Goal: Task Accomplishment & Management: Manage account settings

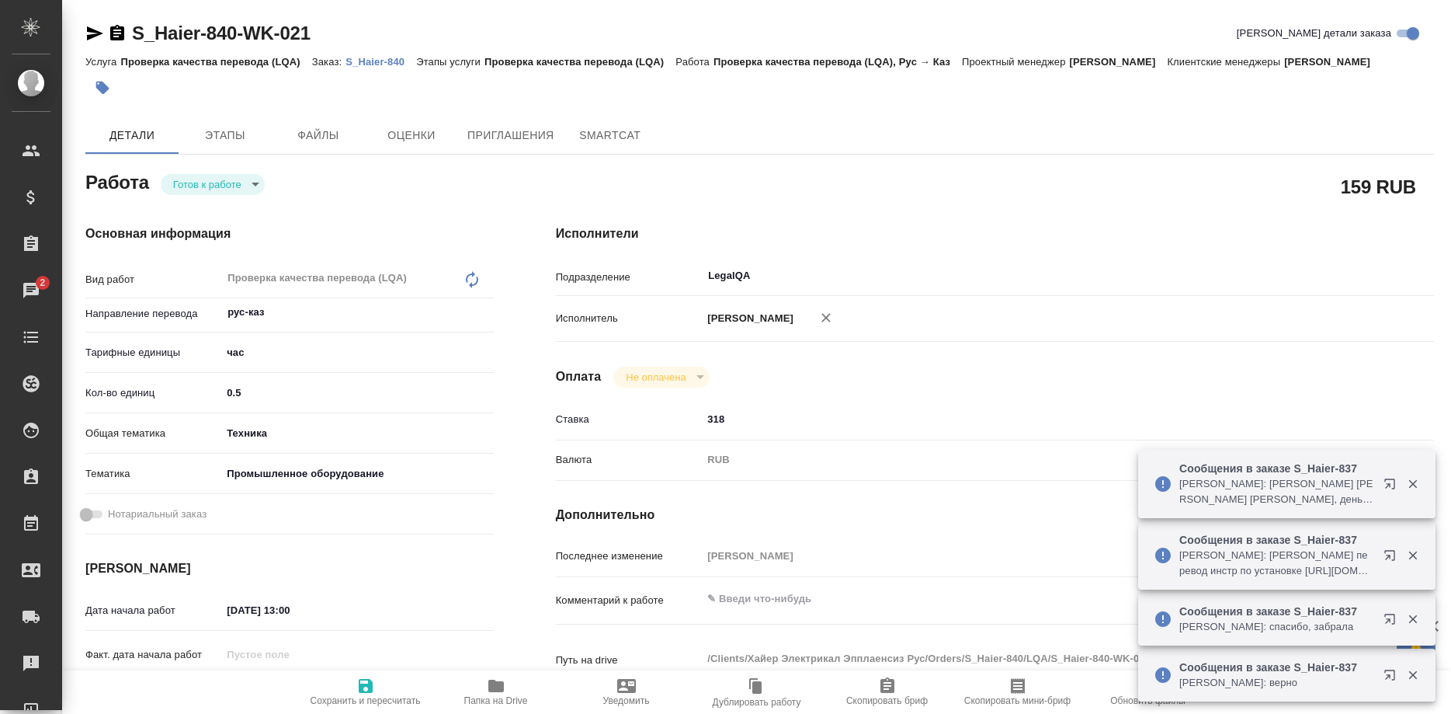
click at [1377, 481] on button "button" at bounding box center [1392, 486] width 37 height 37
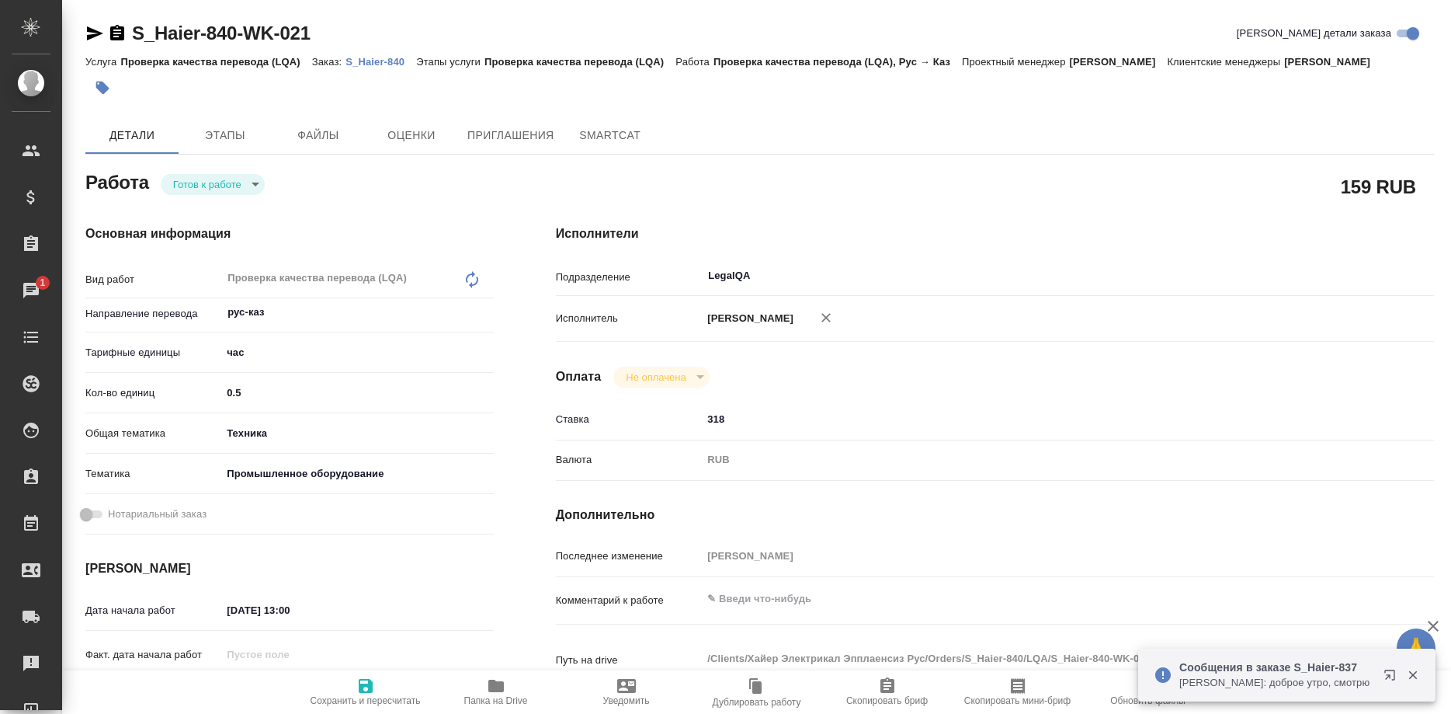
click at [1378, 494] on div "Исполнители Подразделение LegalQA ​ Исполнитель Ширина Сабина Даулетбековна Опл…" at bounding box center [995, 524] width 940 height 663
click at [1379, 676] on button "button" at bounding box center [1392, 677] width 37 height 37
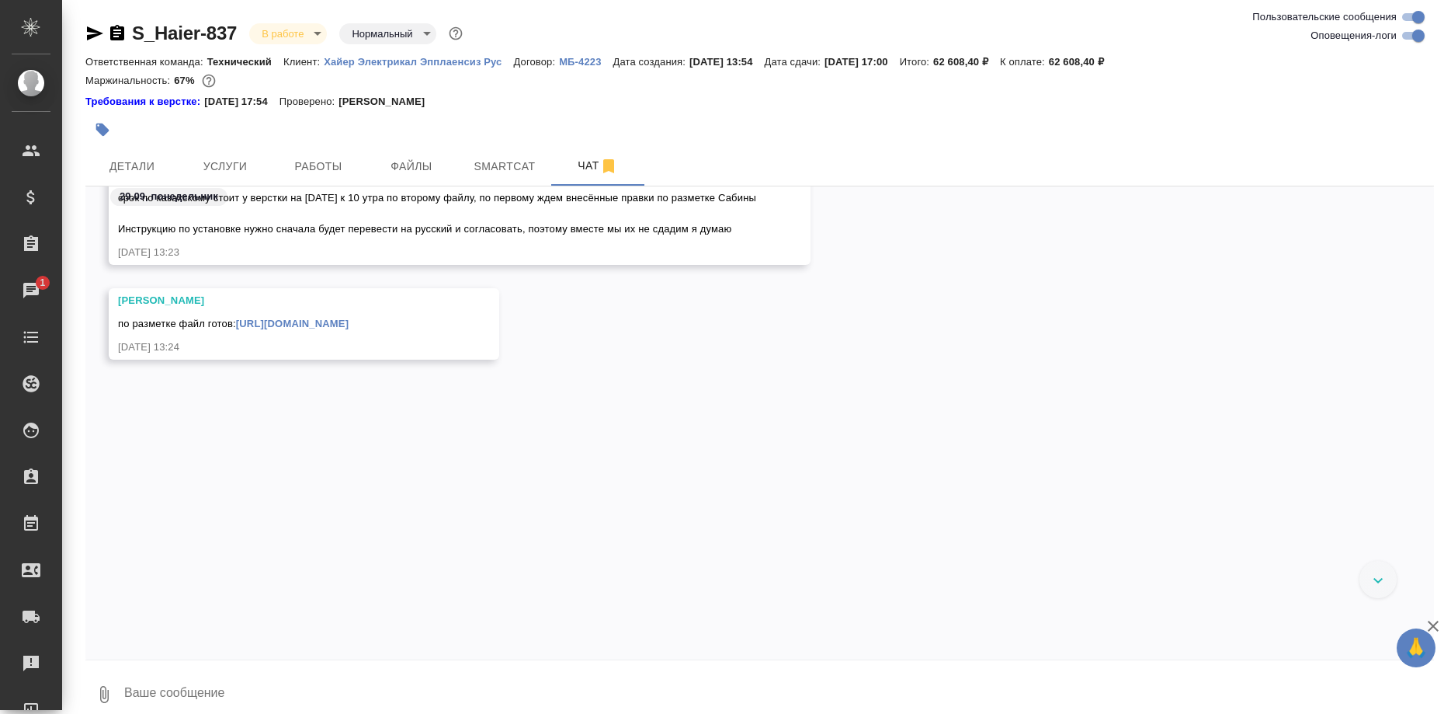
scroll to position [63143, 0]
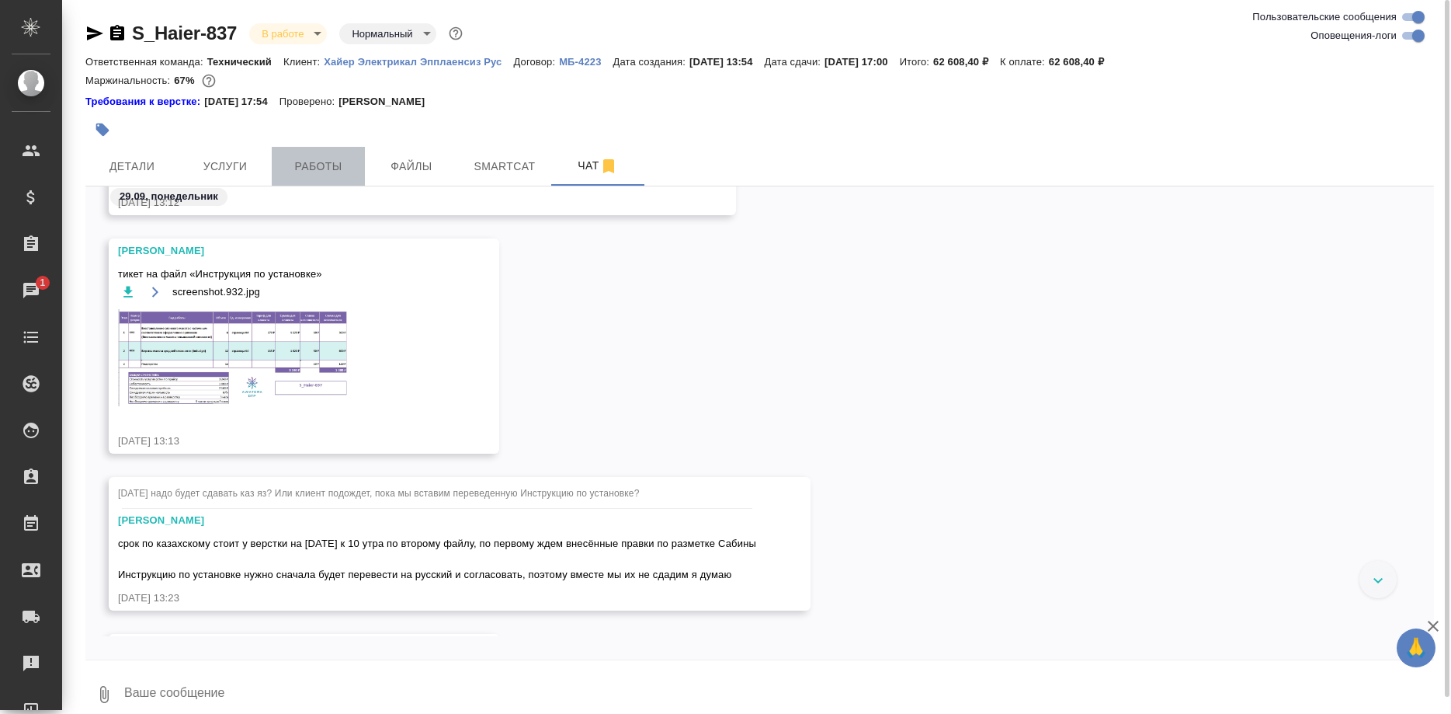
click at [297, 159] on span "Работы" at bounding box center [318, 166] width 75 height 19
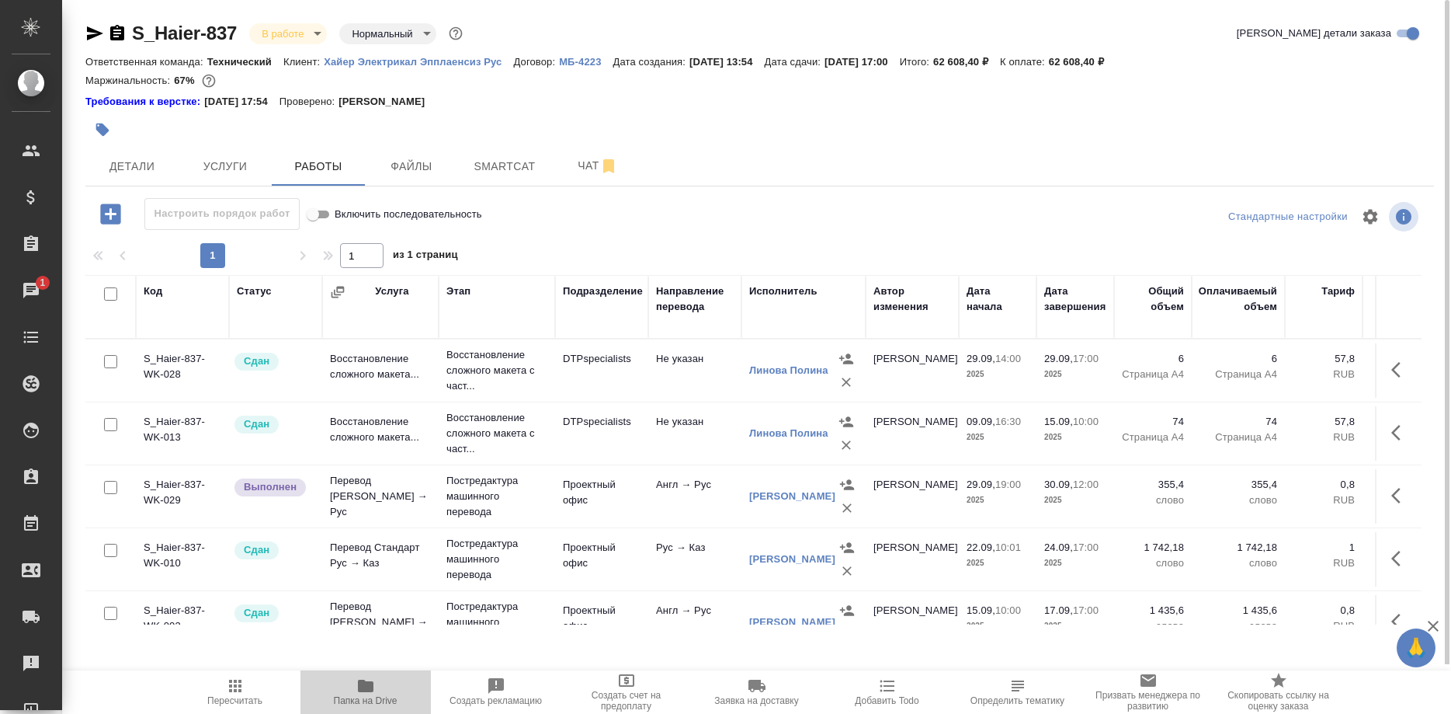
click at [361, 691] on icon "button" at bounding box center [366, 685] width 16 height 12
click at [580, 179] on button "Чат" at bounding box center [597, 166] width 93 height 39
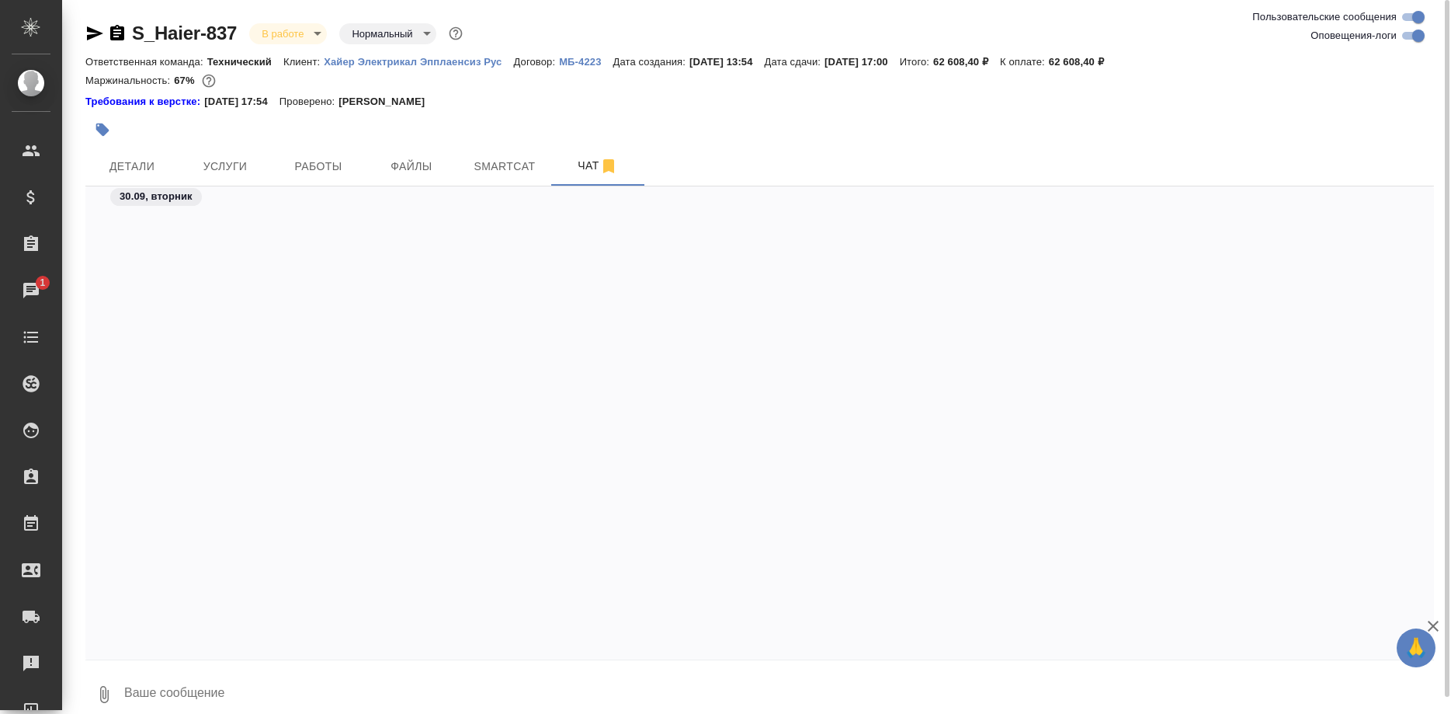
scroll to position [71627, 0]
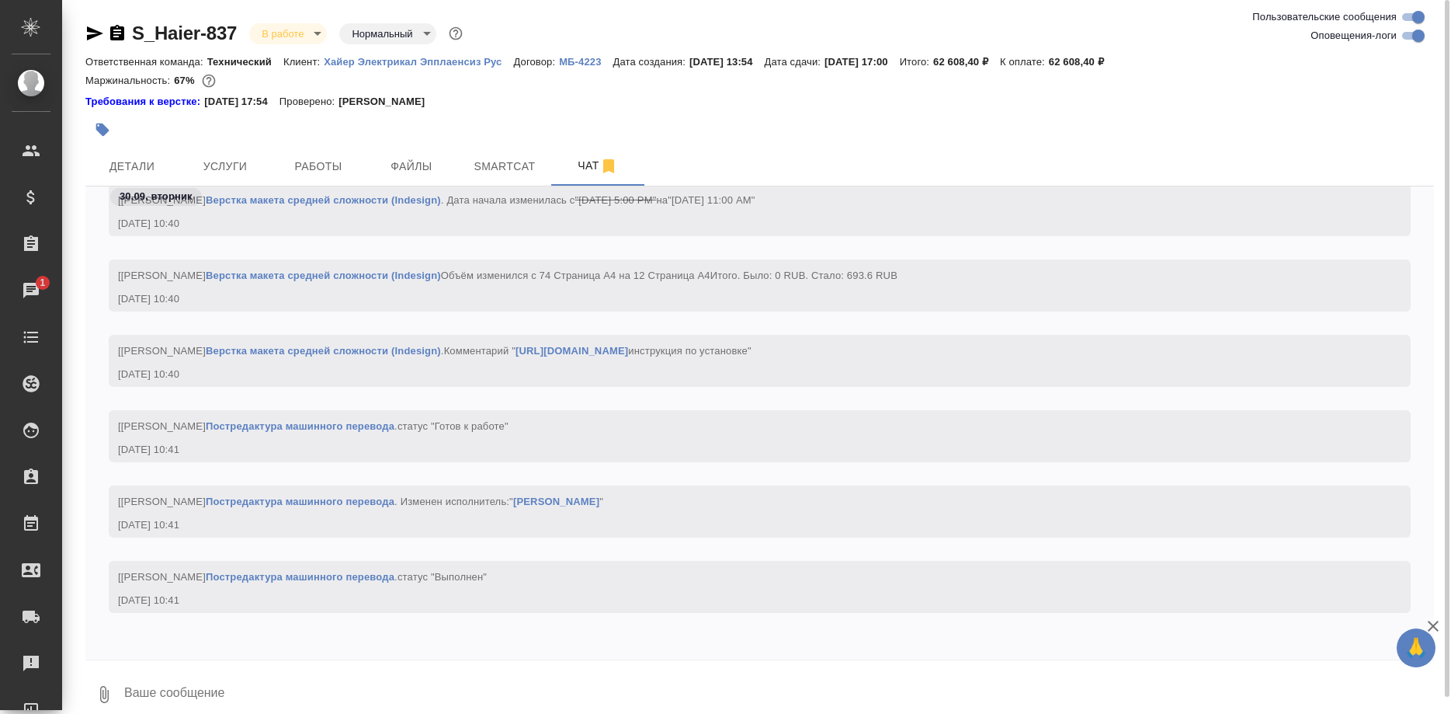
click at [381, 682] on textarea at bounding box center [779, 694] width 1312 height 53
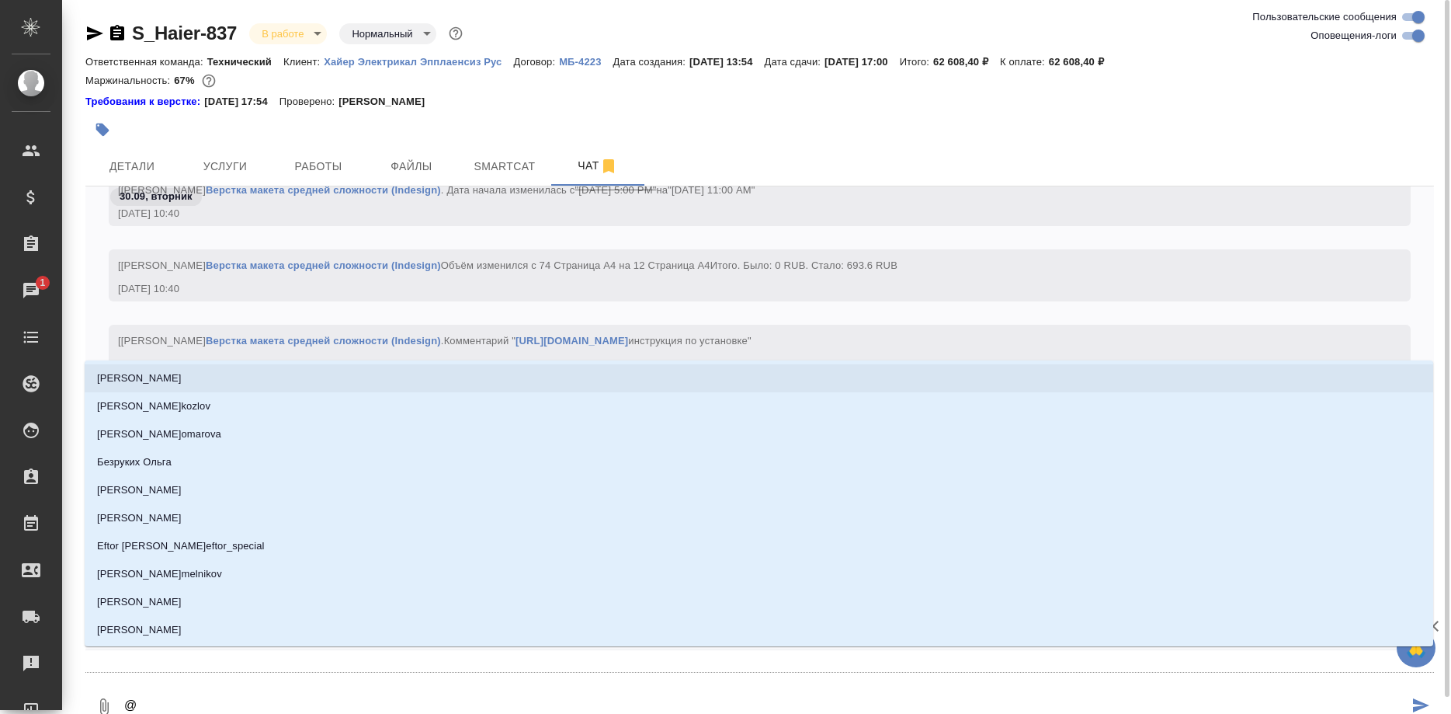
type textarea "@"
click at [808, 254] on div "[Белякова Юлия] Работа Верстка макета средней сложности (Indesign) Объём измени…" at bounding box center [737, 263] width 1239 height 19
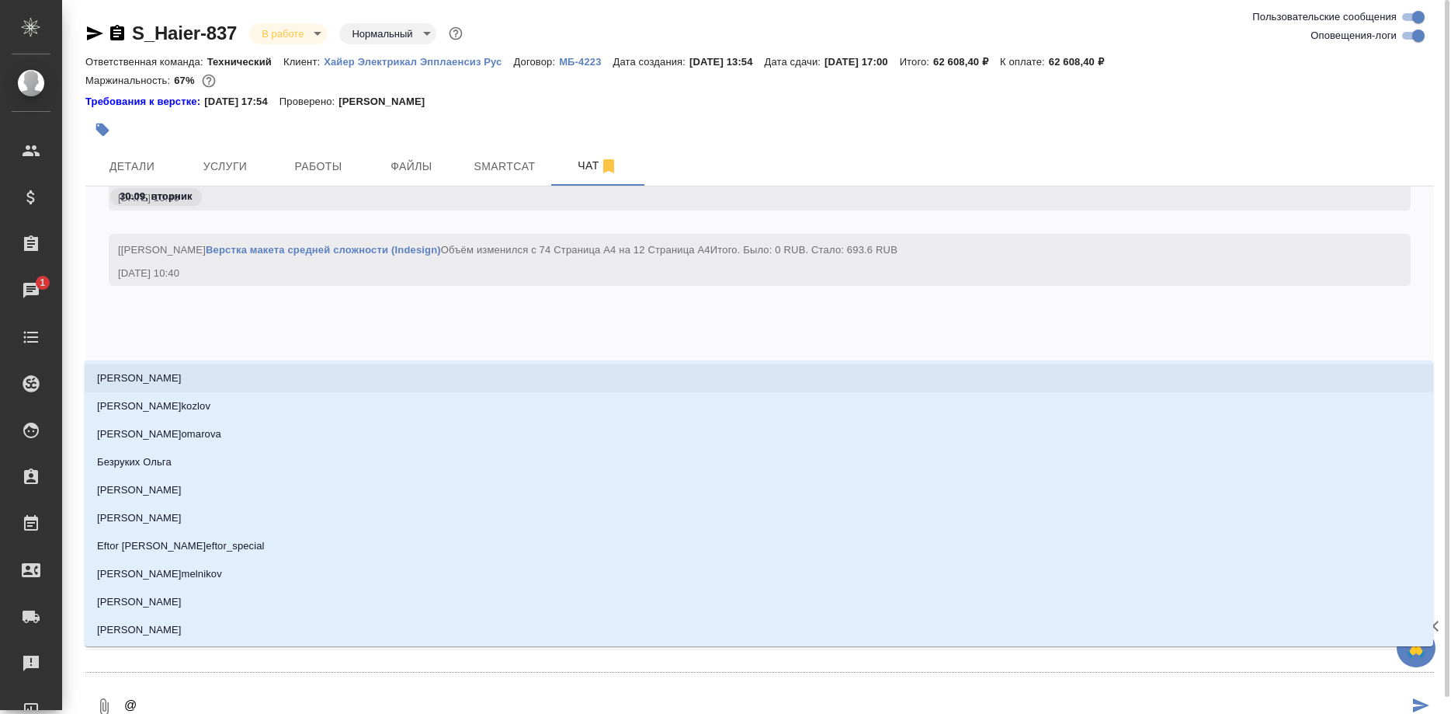
scroll to position [71019, 0]
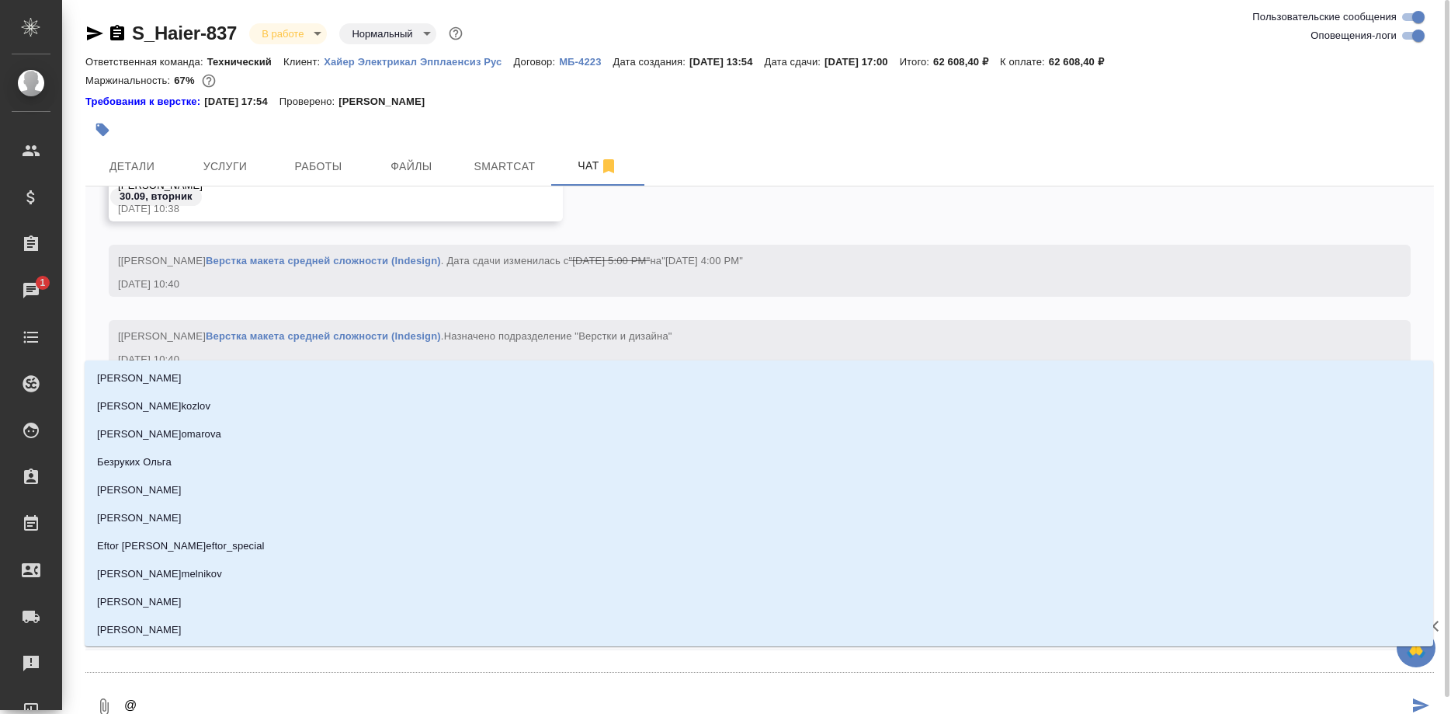
click at [935, 256] on div "[Белякова Юлия] Работа Верстка макета средней сложности (Indesign) . Дата сдачи…" at bounding box center [737, 258] width 1239 height 19
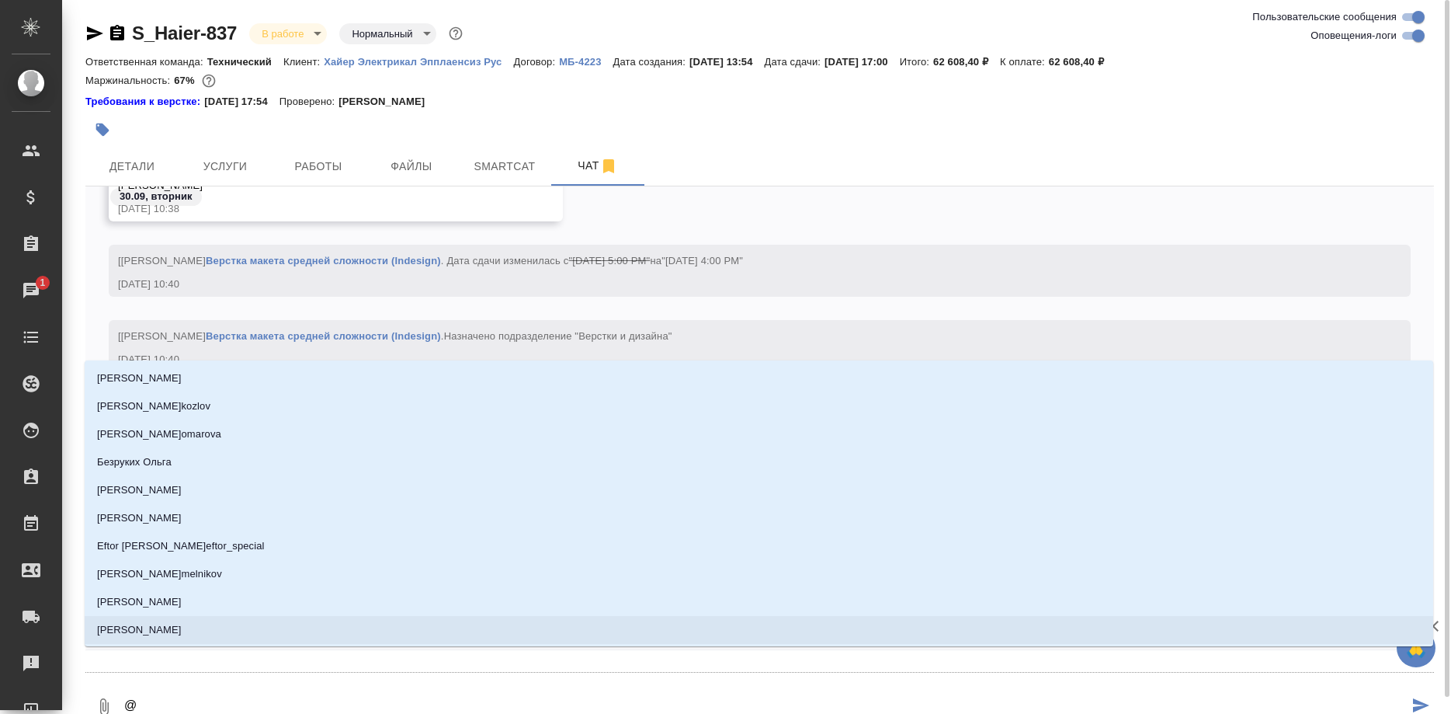
click at [638, 683] on textarea "@" at bounding box center [766, 706] width 1286 height 53
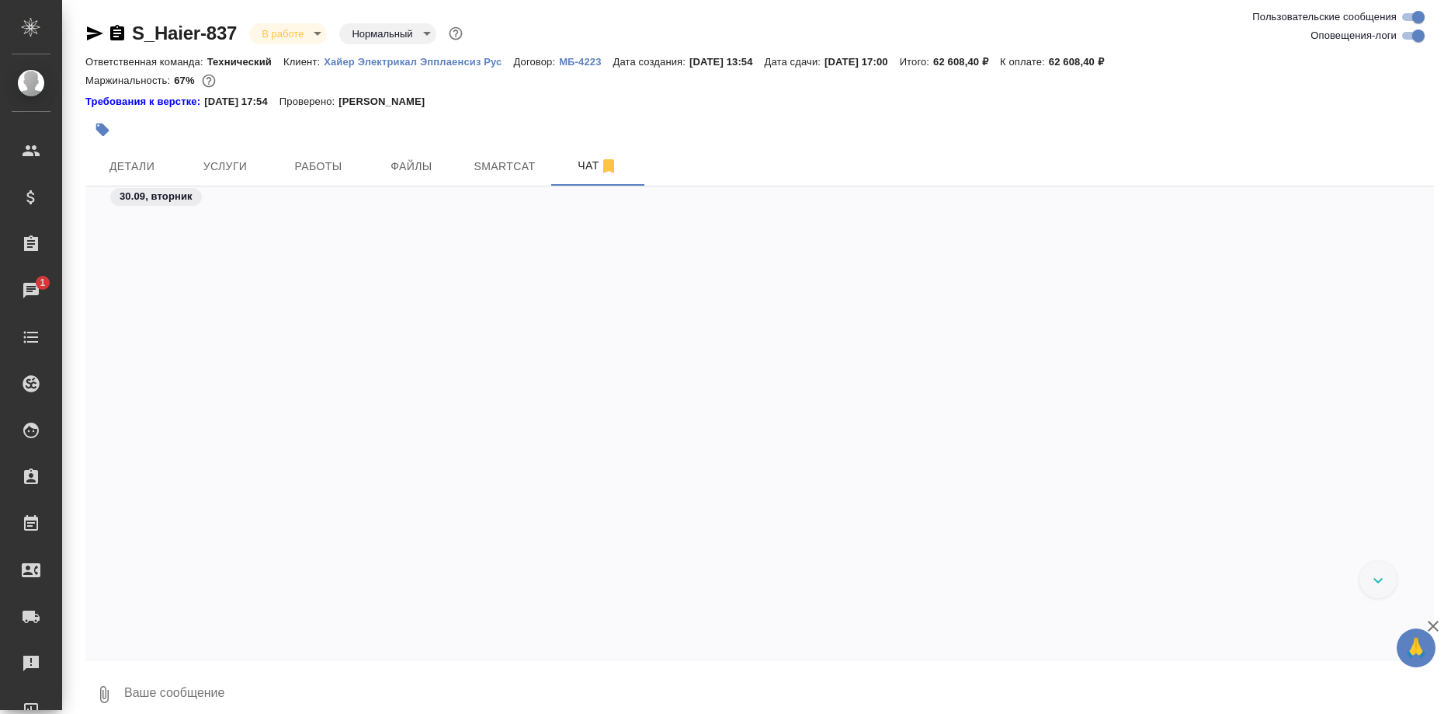
scroll to position [70652, 0]
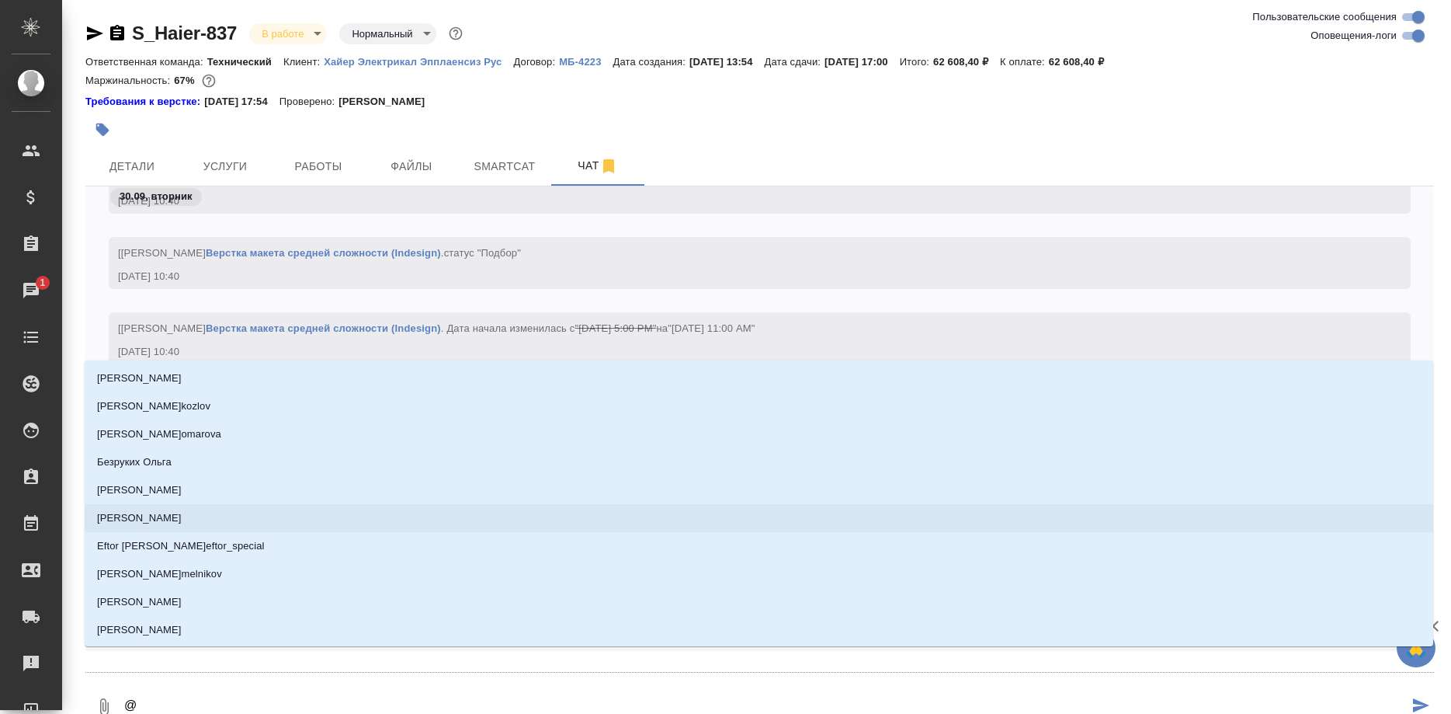
type textarea "@а"
type input "а"
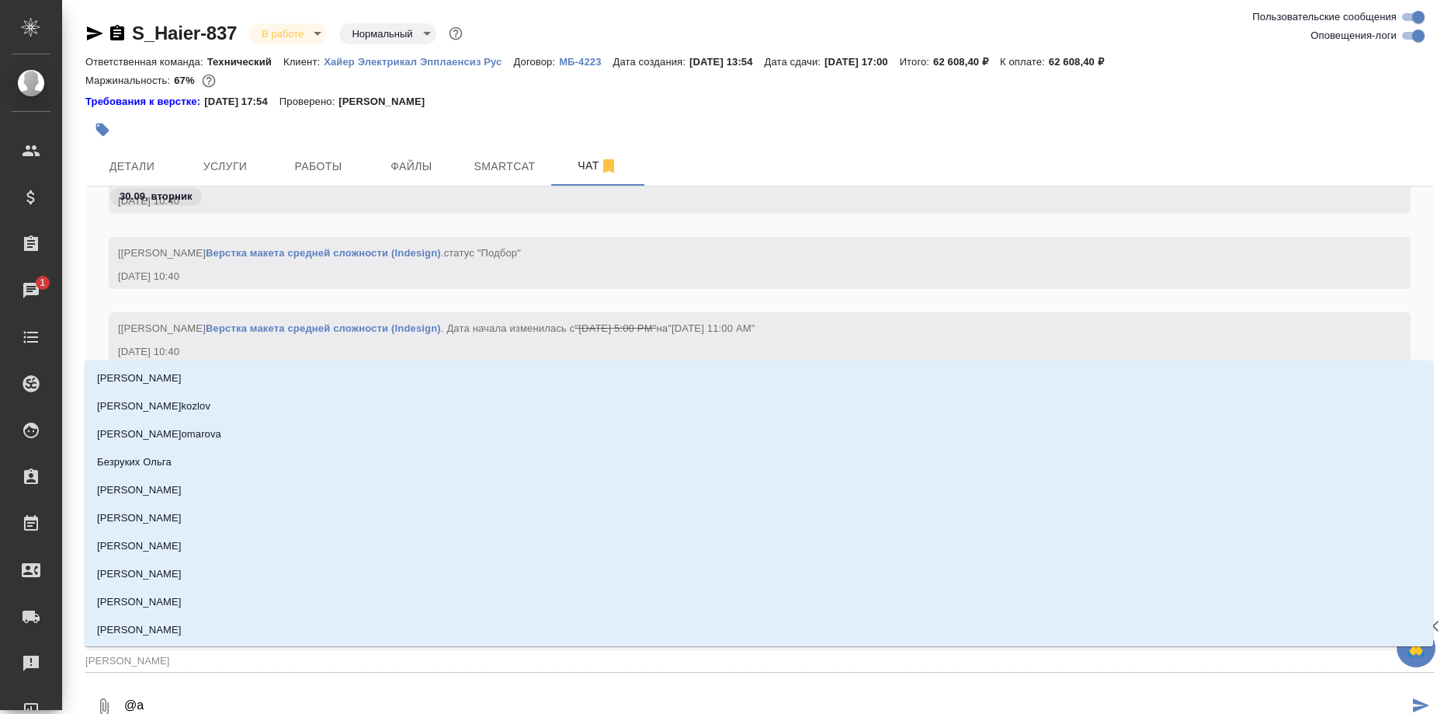
type textarea "@ар"
type input "ар"
type textarea "@арс"
type input "арс"
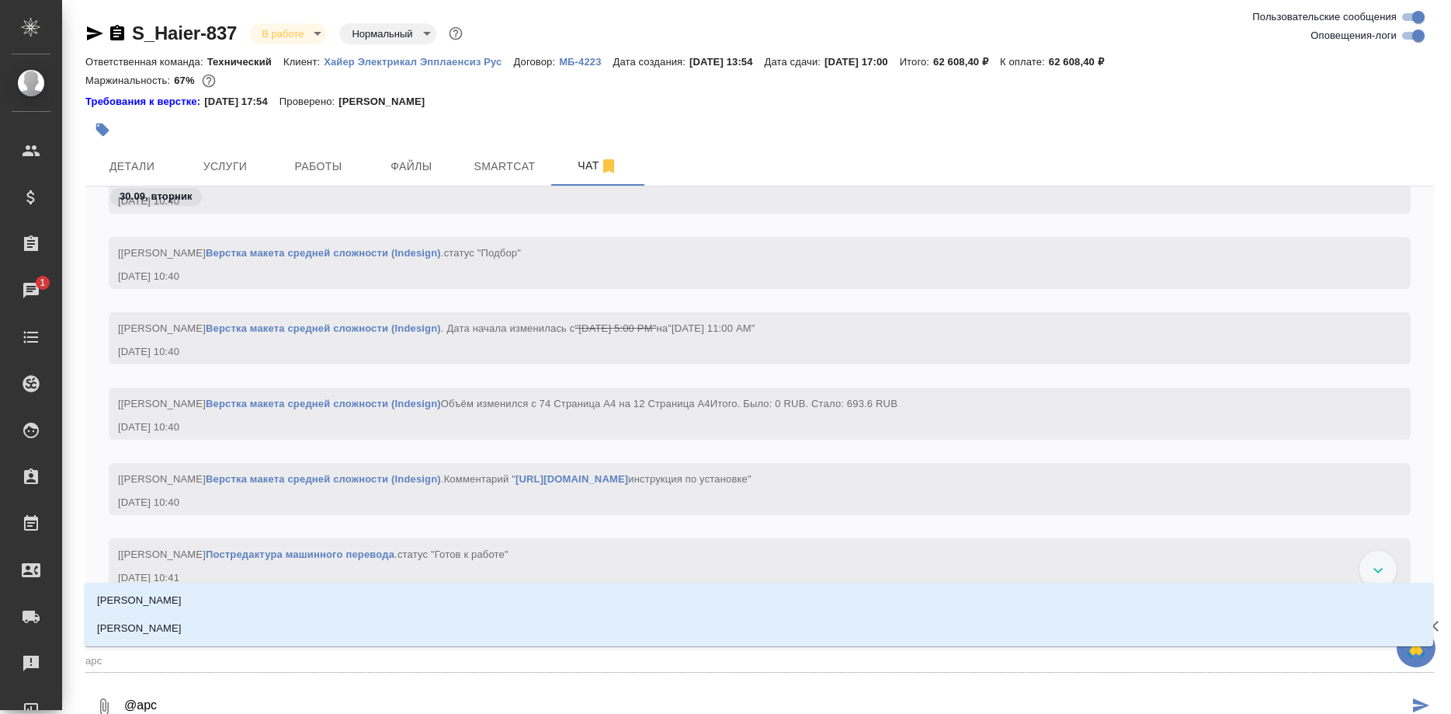
type textarea "@арсе"
type input "арсе"
type textarea "@арсен"
type input "арсен"
type textarea "@арсень"
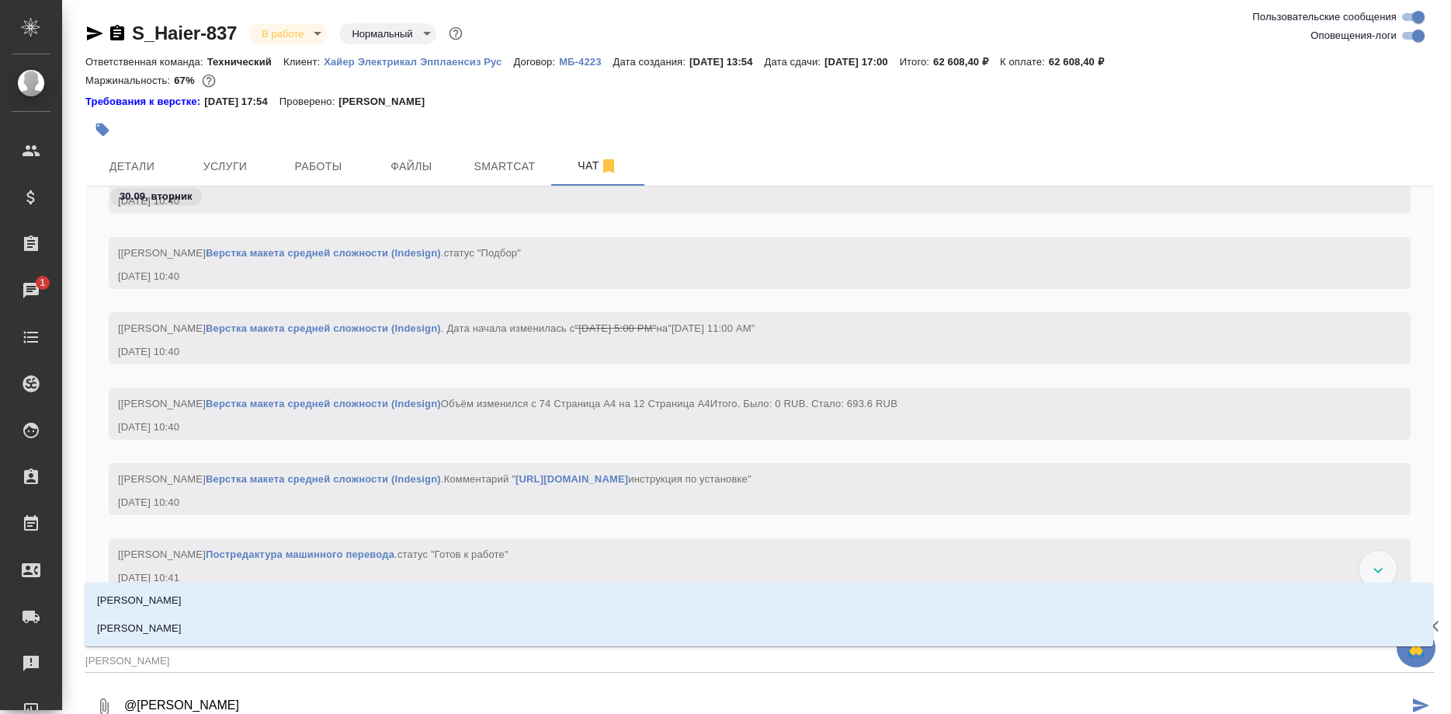
type input "арсень"
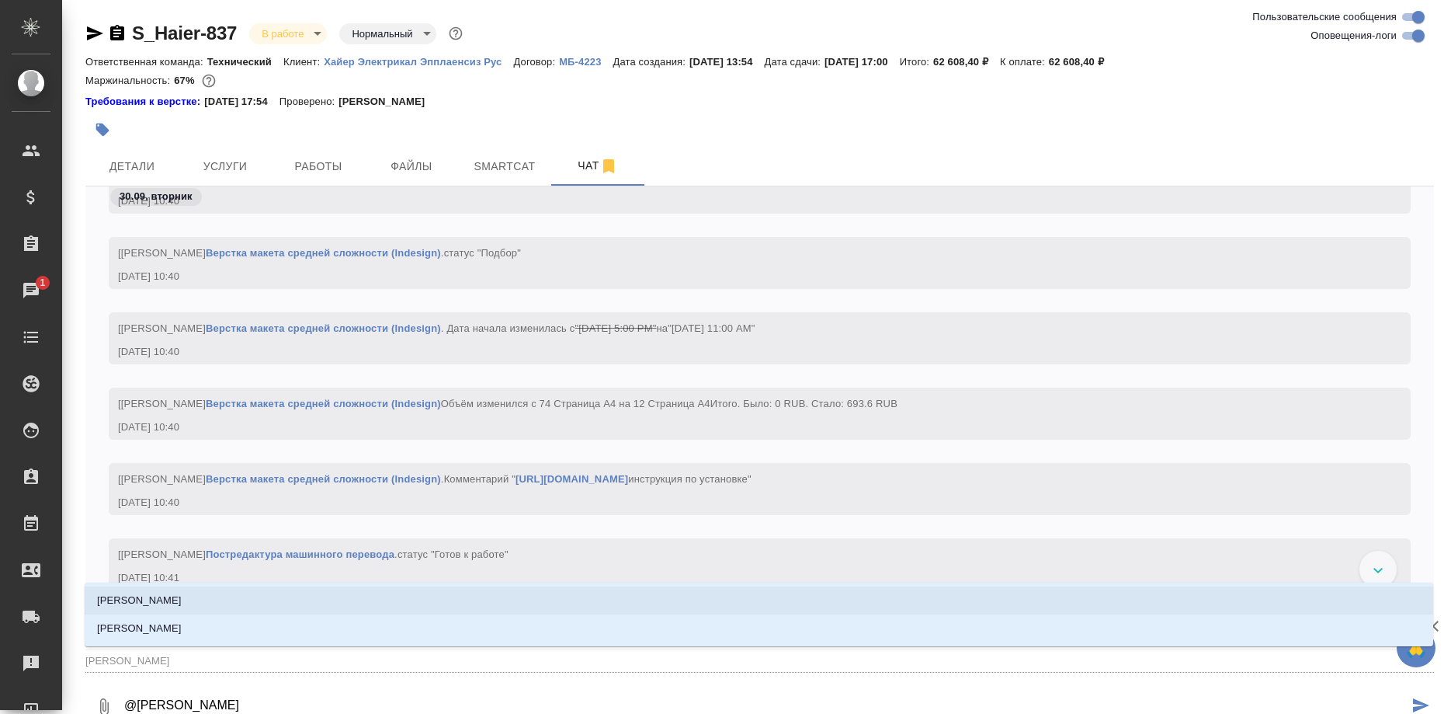
click at [216, 606] on li "Арсеньева Вера" at bounding box center [759, 600] width 1349 height 28
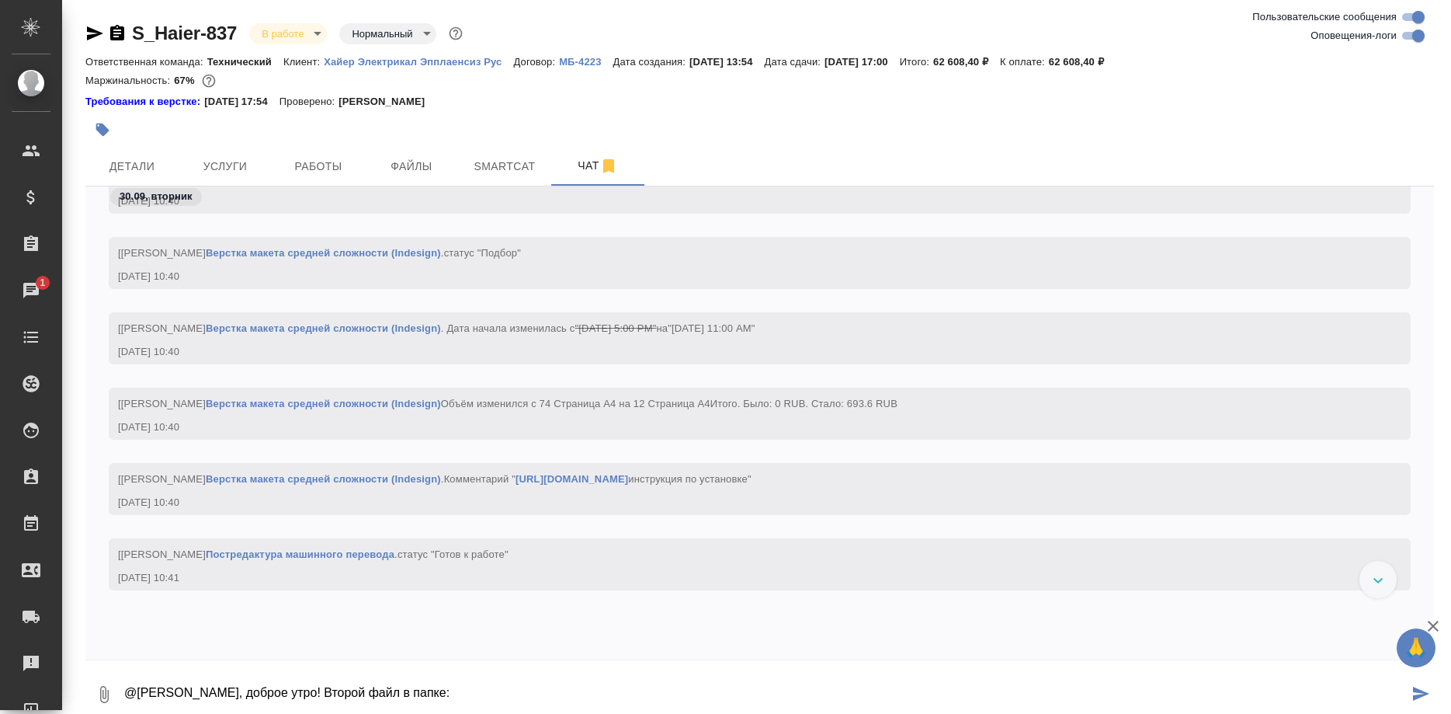
paste textarea "https://drive.awatera.com/s/7tjnfsW5CErdHHZ"
type textarea "@Арсеньева Вера, доброе утро! Второй файл в папке: https://drive.awatera.com/s/…"
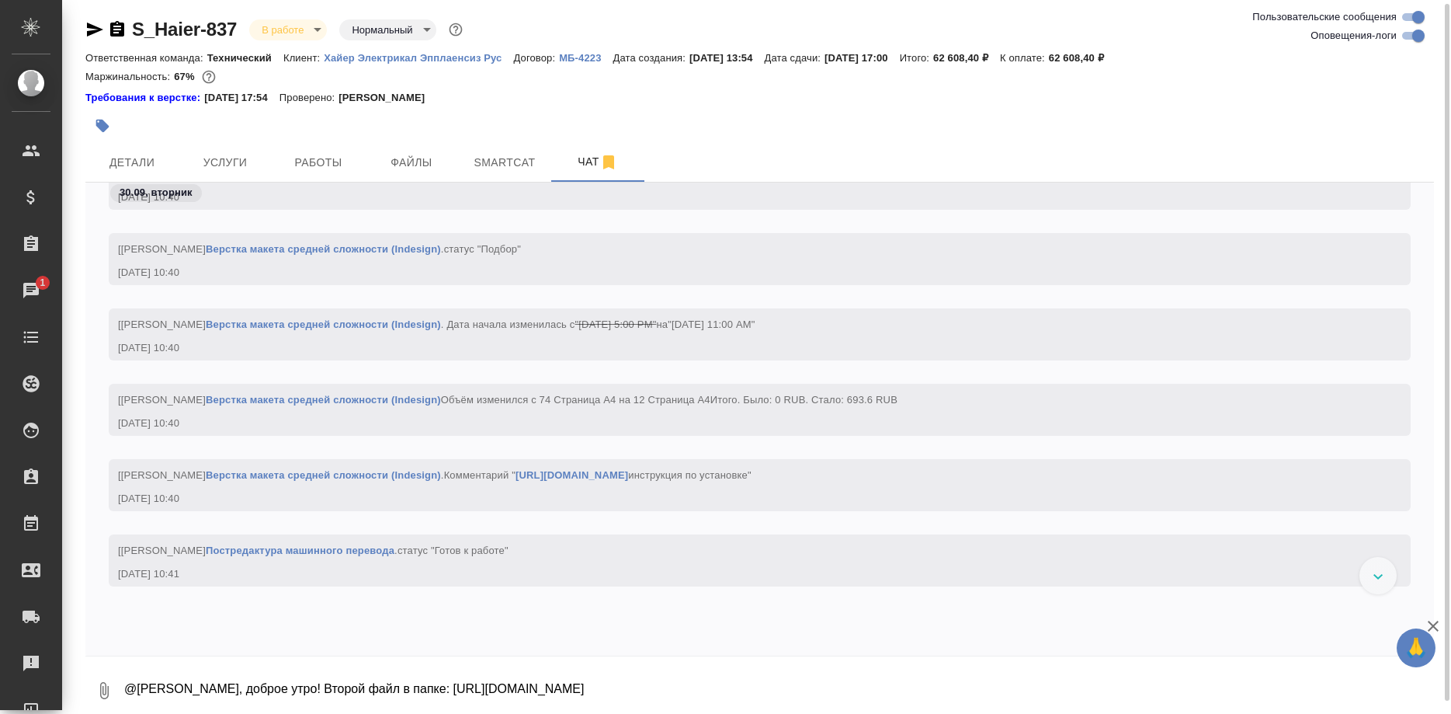
scroll to position [70886, 0]
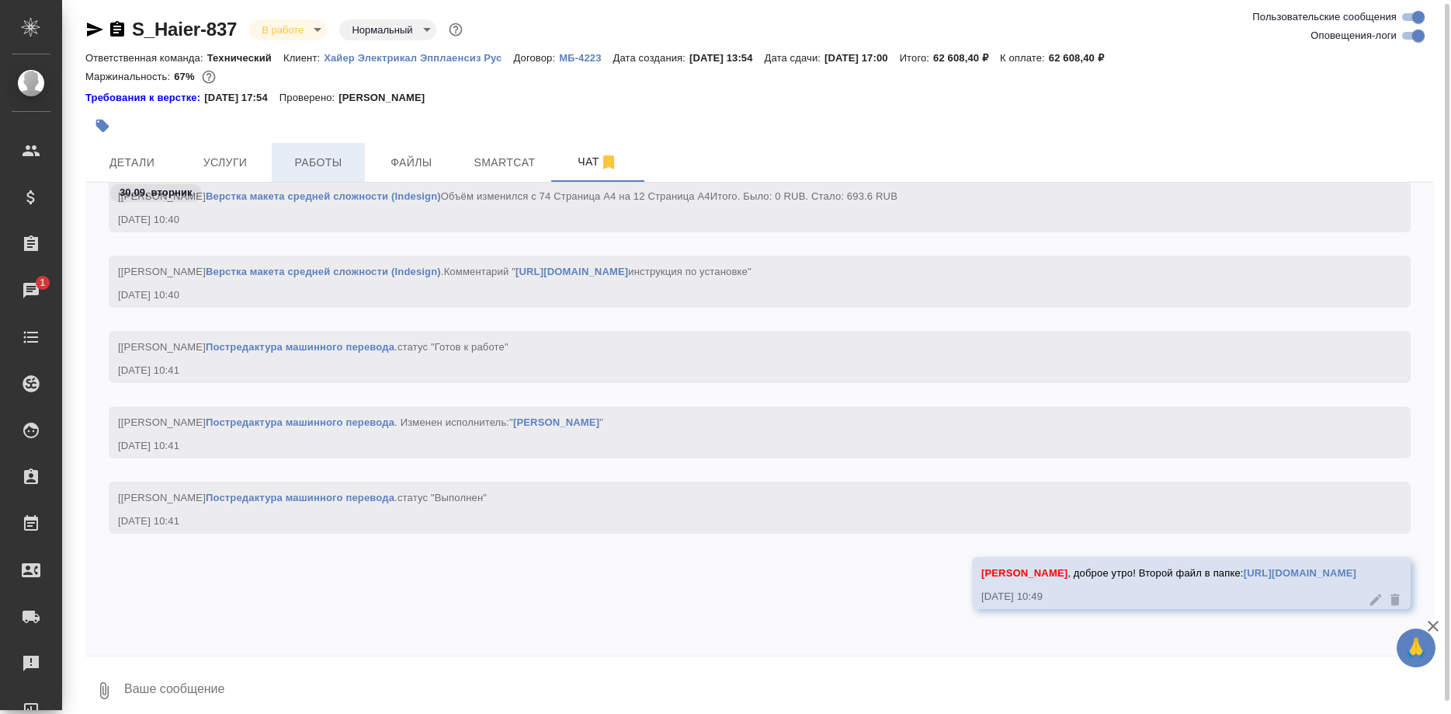
click at [327, 172] on span "Работы" at bounding box center [318, 162] width 75 height 19
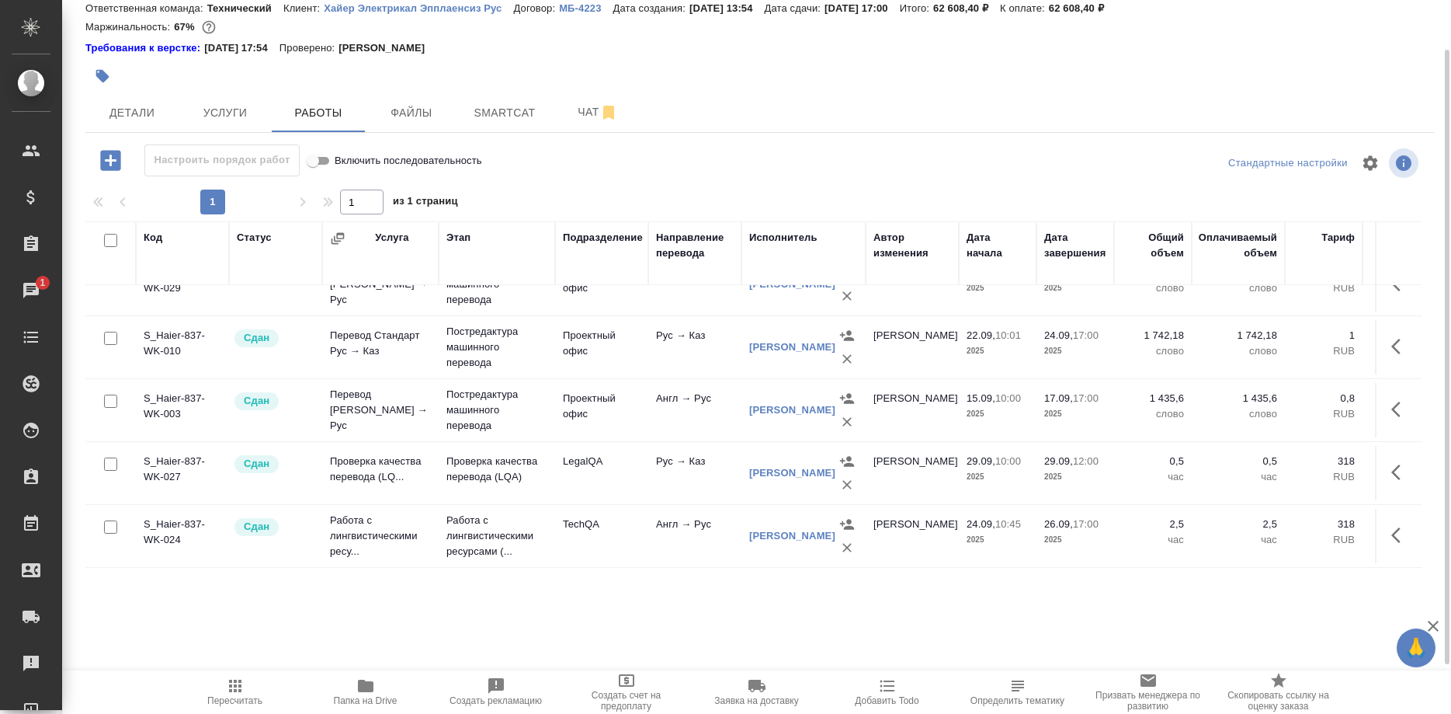
scroll to position [238, 0]
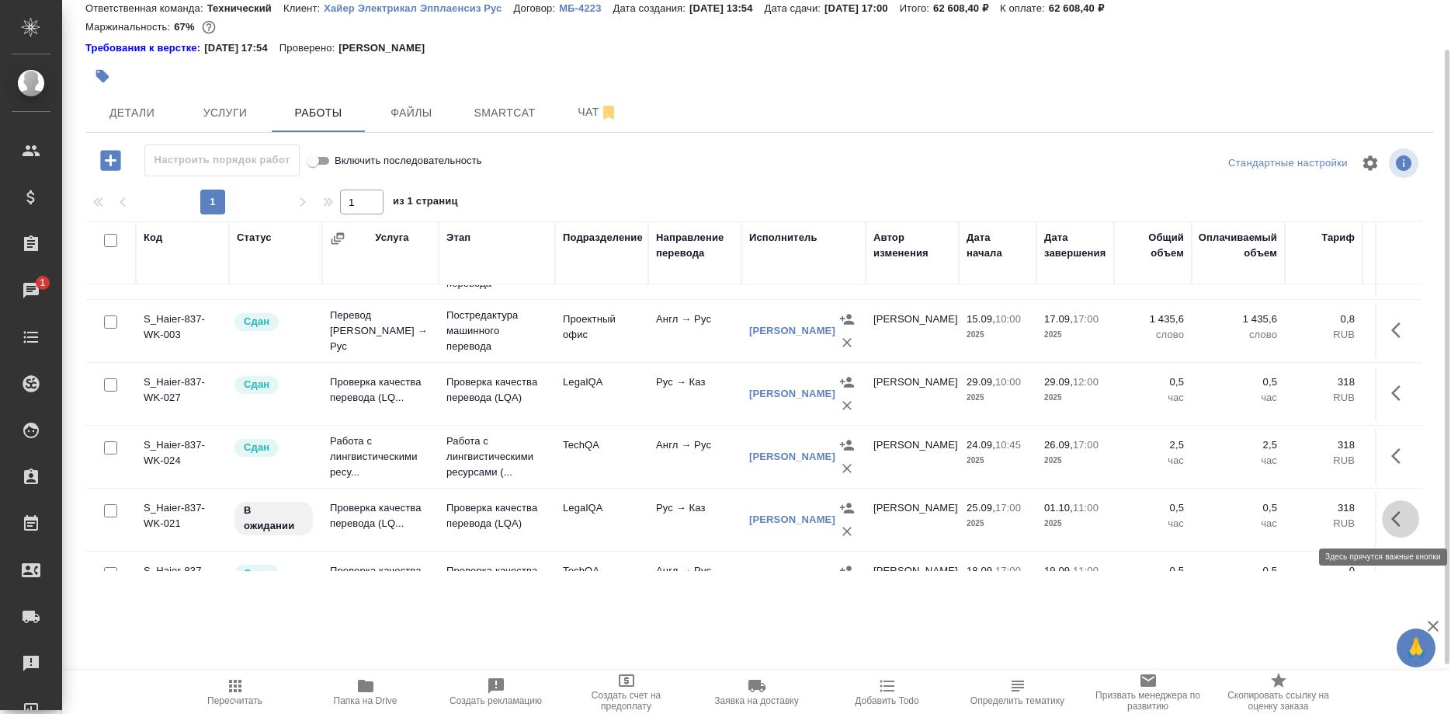
click at [1389, 515] on button "button" at bounding box center [1400, 518] width 37 height 37
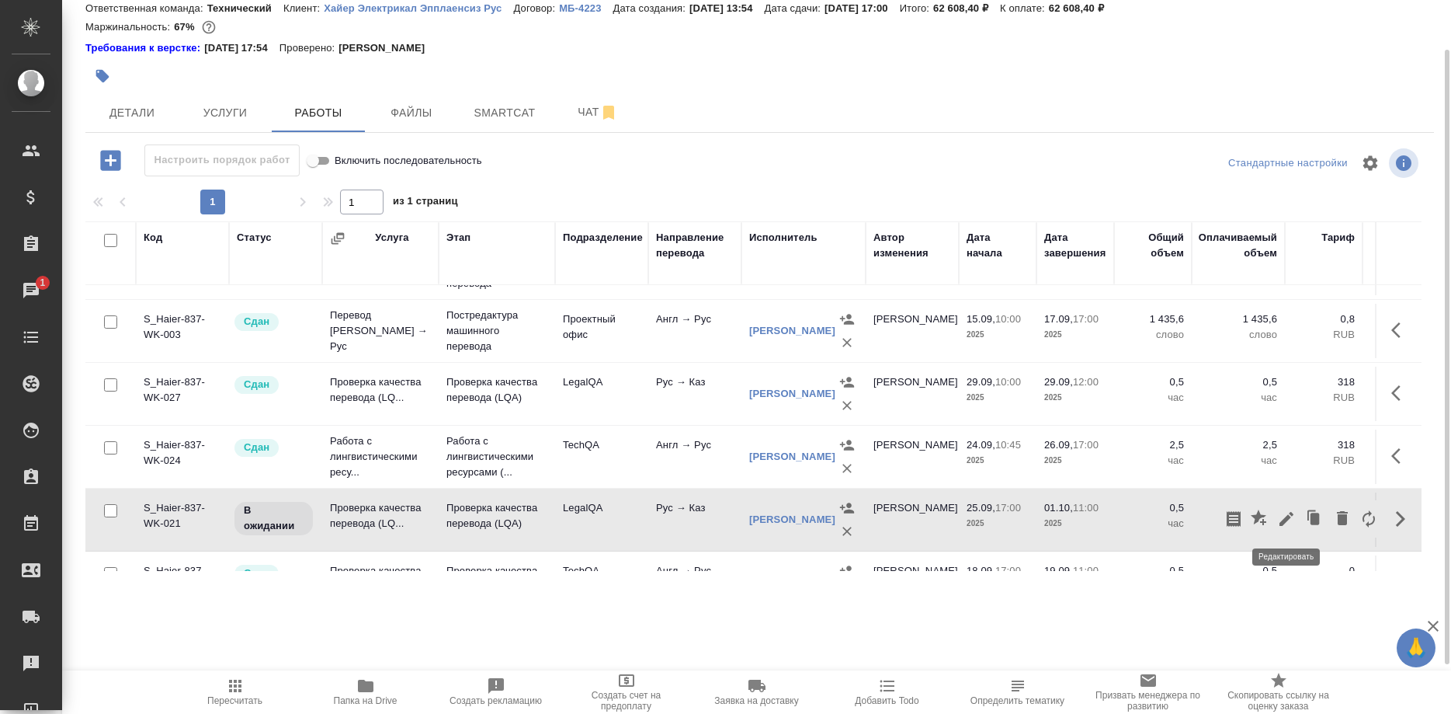
click at [1284, 512] on icon "button" at bounding box center [1286, 518] width 19 height 19
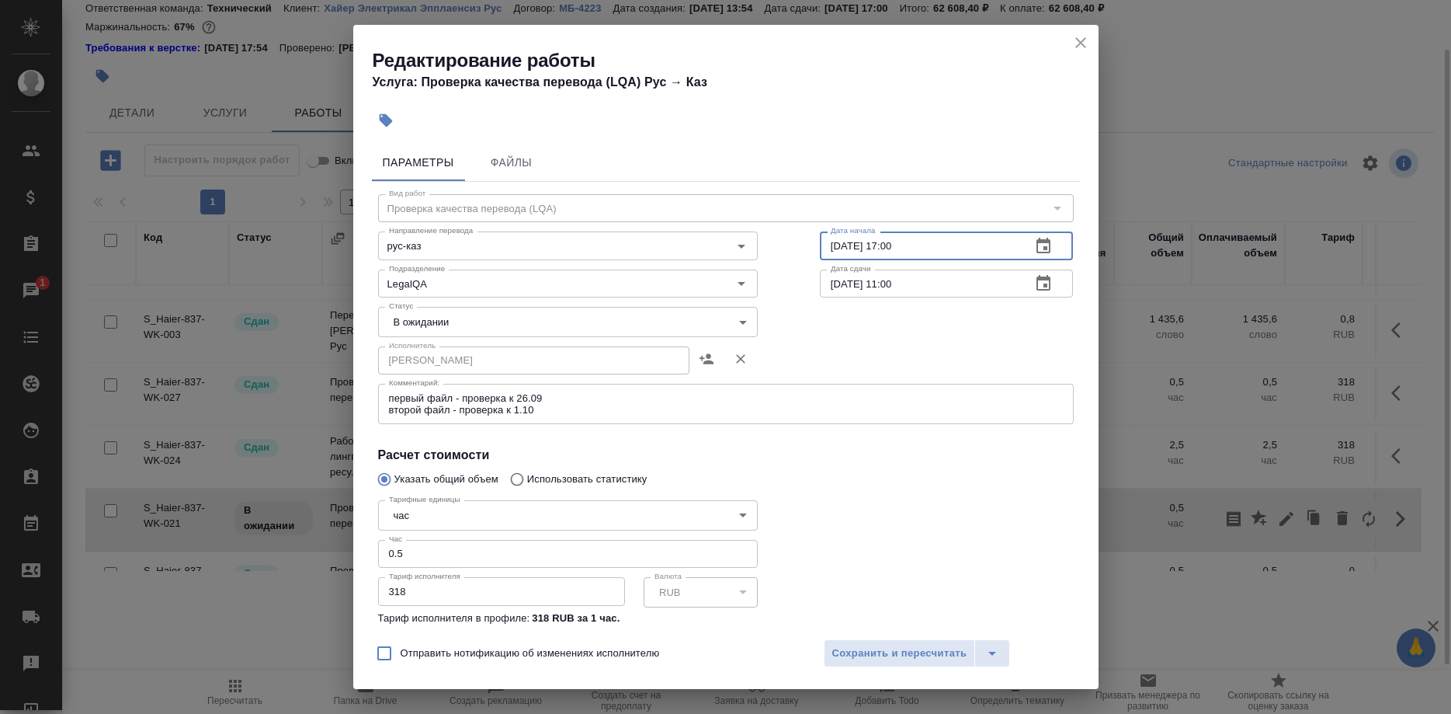
drag, startPoint x: 902, startPoint y: 242, endPoint x: 793, endPoint y: 243, distance: 109.5
click at [820, 243] on input "25.09.2025 17:00" at bounding box center [920, 245] width 200 height 28
drag, startPoint x: 946, startPoint y: 243, endPoint x: 773, endPoint y: 249, distance: 172.5
click at [820, 249] on input "30.09.2025 09:00" at bounding box center [920, 245] width 200 height 28
type input "30.09.2025 09:00"
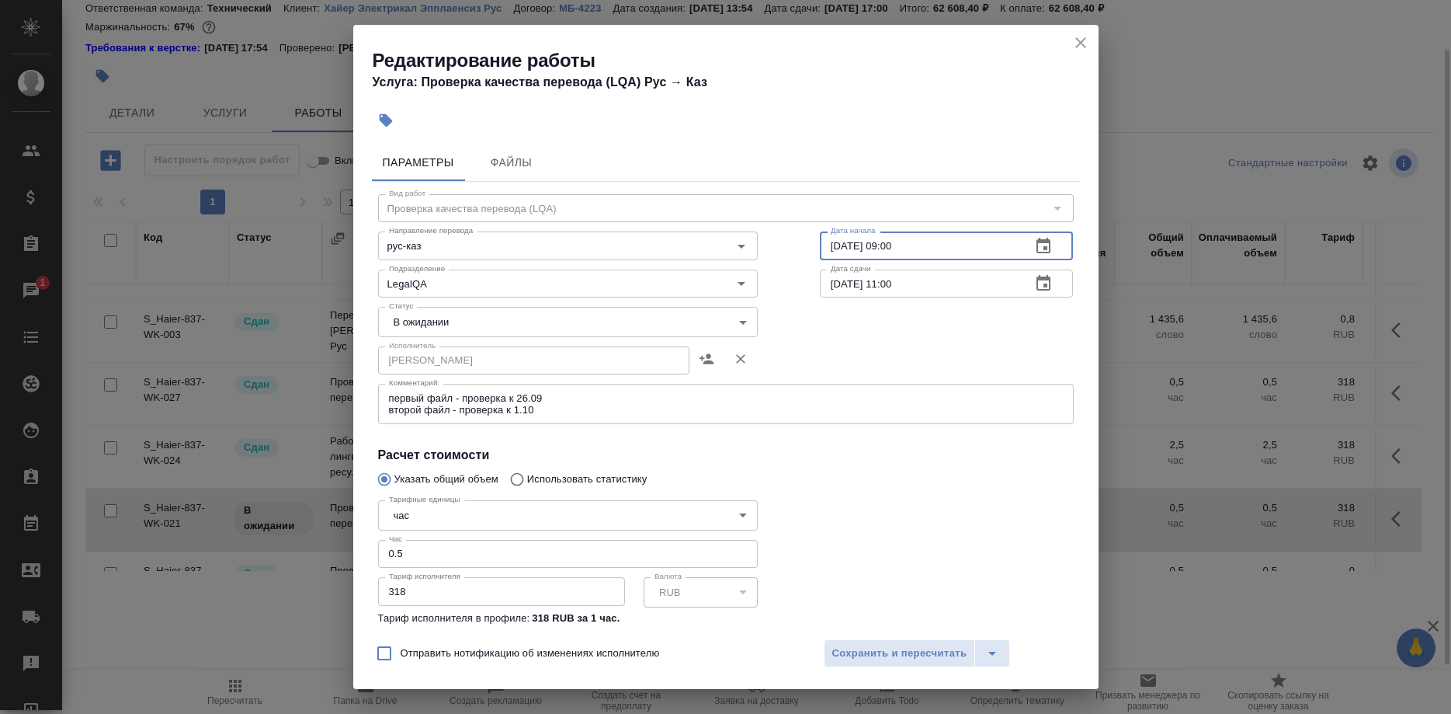
click at [916, 281] on input "01.10.2025 11:00" at bounding box center [920, 283] width 200 height 28
click at [440, 321] on body "🙏 .cls-1 fill:#fff; AWATERA Shirina Sabina Клиенты Спецификации Заказы 1 Чаты T…" at bounding box center [725, 357] width 1451 height 714
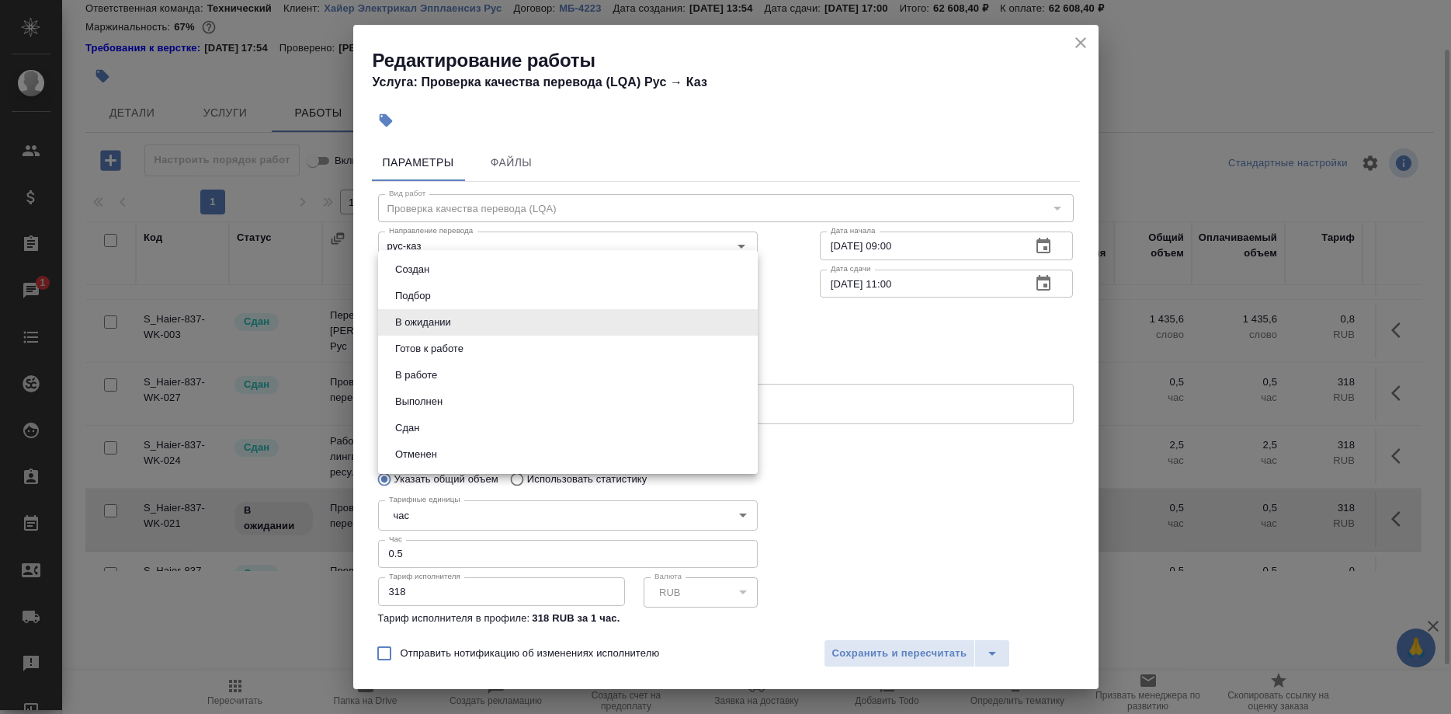
click at [815, 395] on div at bounding box center [725, 357] width 1451 height 714
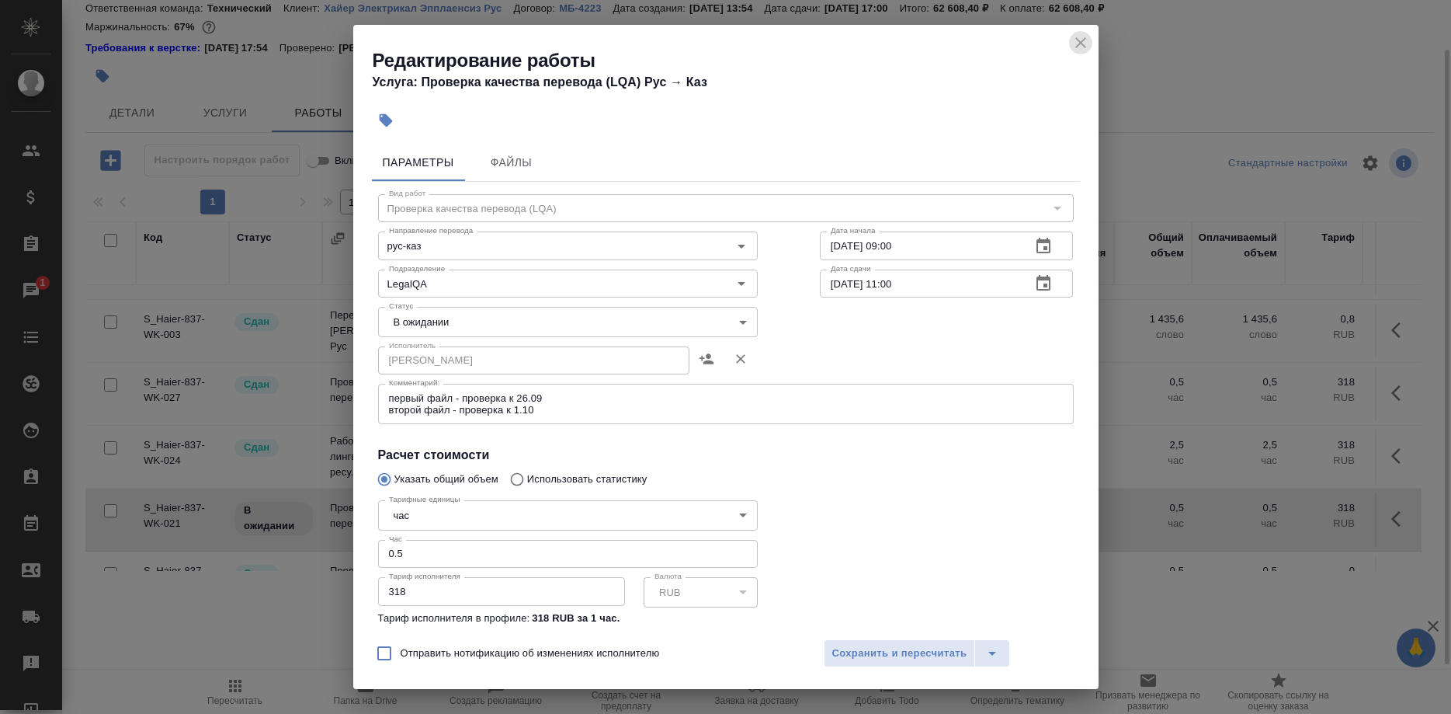
click at [1077, 39] on icon "close" at bounding box center [1080, 42] width 11 height 11
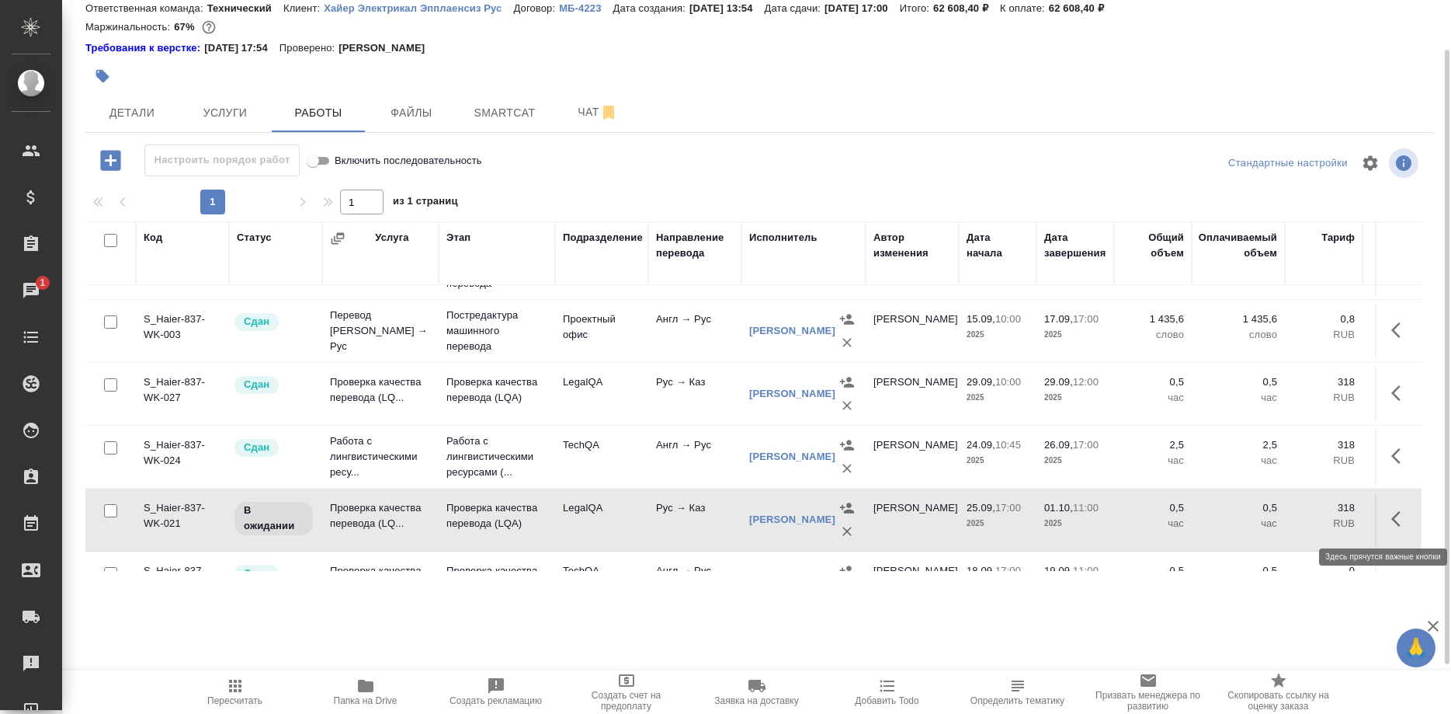
click at [1390, 524] on button "button" at bounding box center [1400, 518] width 37 height 37
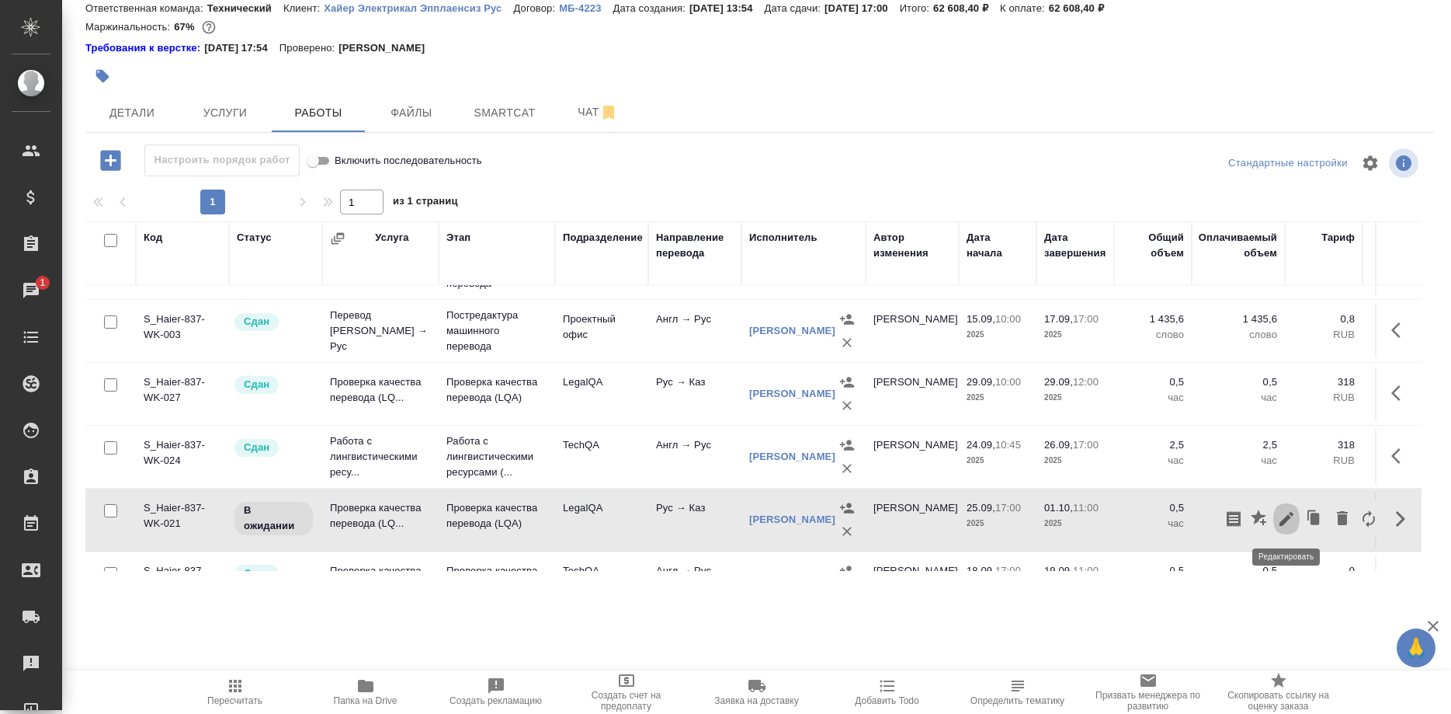
click at [1285, 523] on icon "button" at bounding box center [1287, 519] width 14 height 14
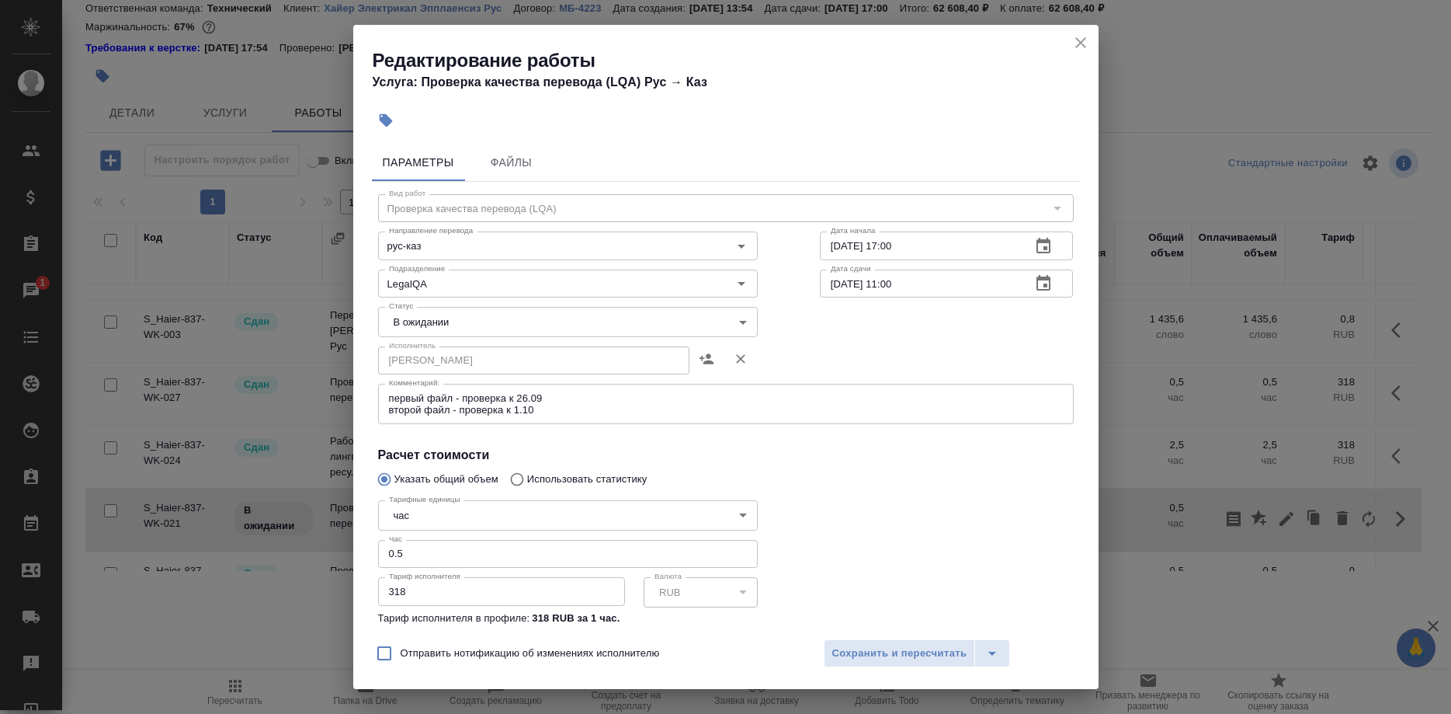
click at [457, 322] on body "🙏 .cls-1 fill:#fff; AWATERA Shirina Sabina Клиенты Спецификации Заказы 1 Чаты T…" at bounding box center [725, 357] width 1451 height 714
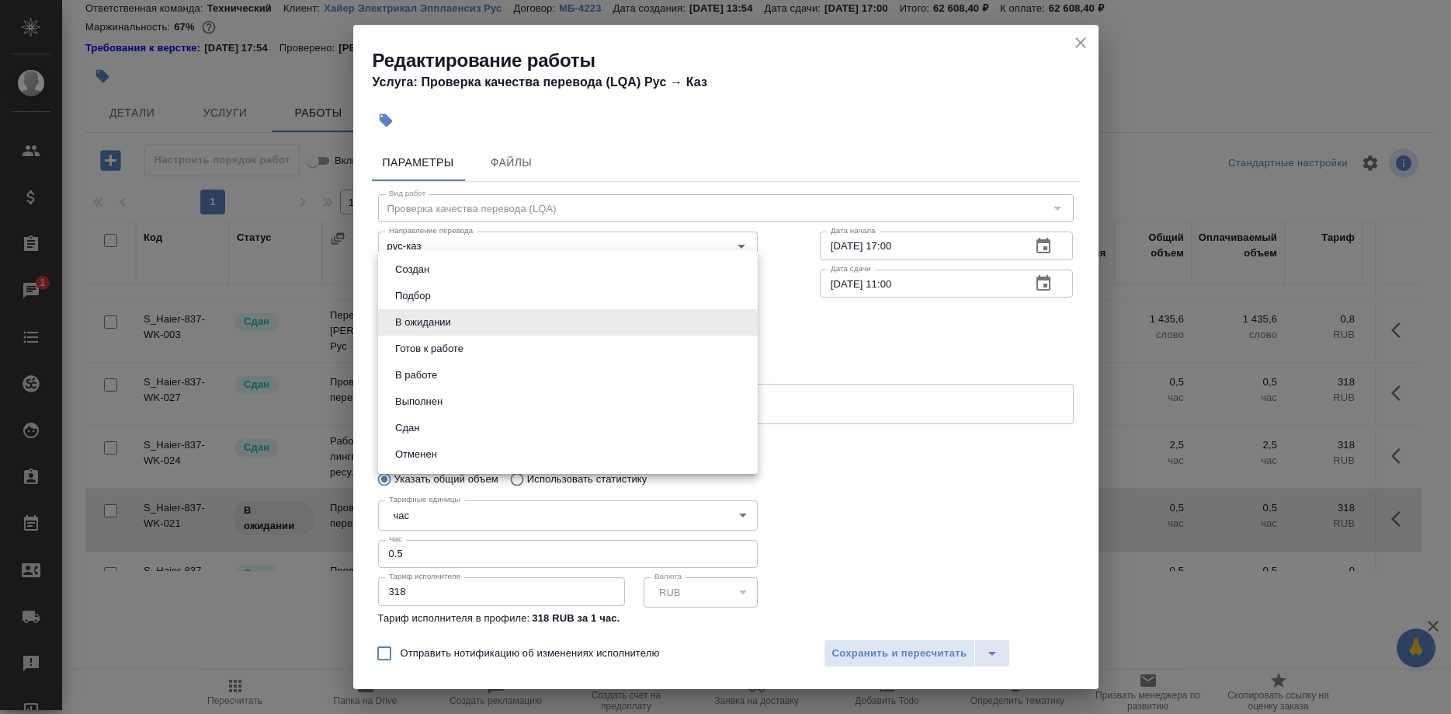
click at [399, 374] on button "В работе" at bounding box center [416, 375] width 51 height 17
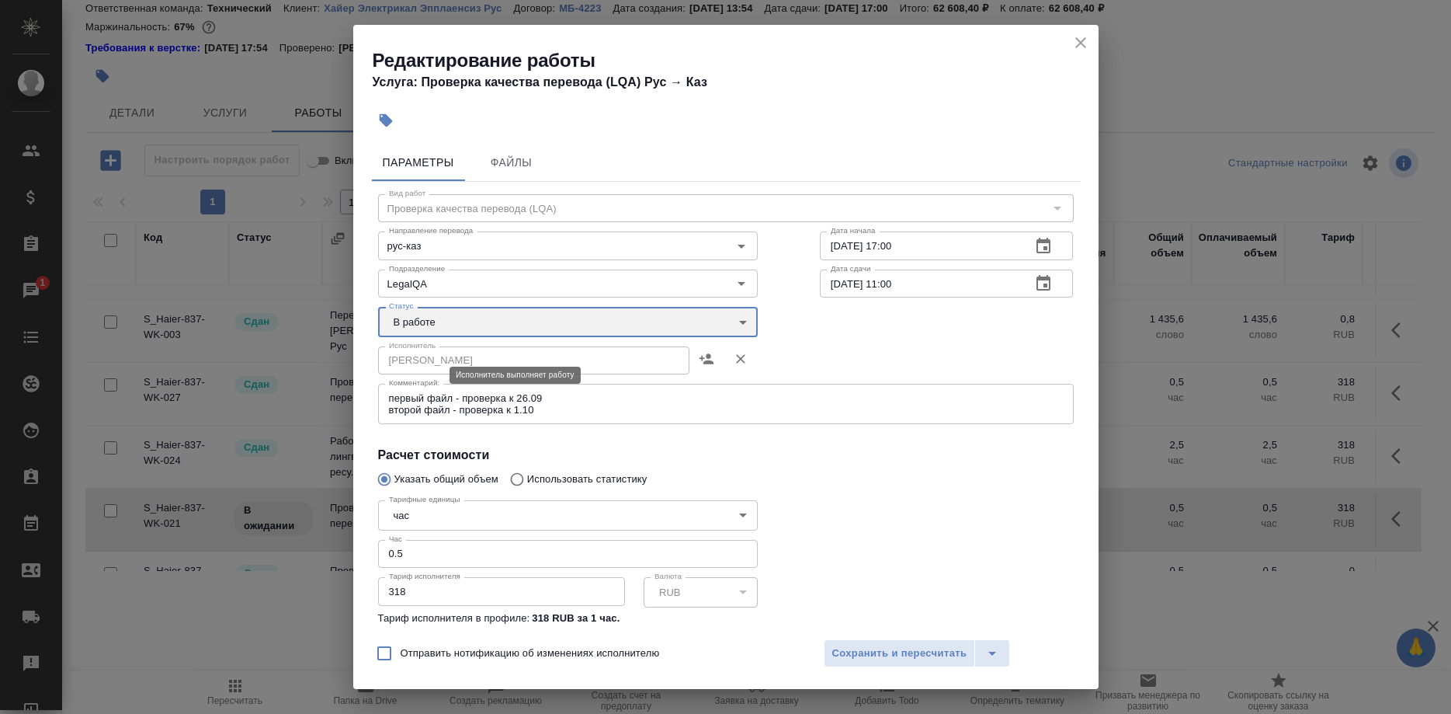
type input "inProgress"
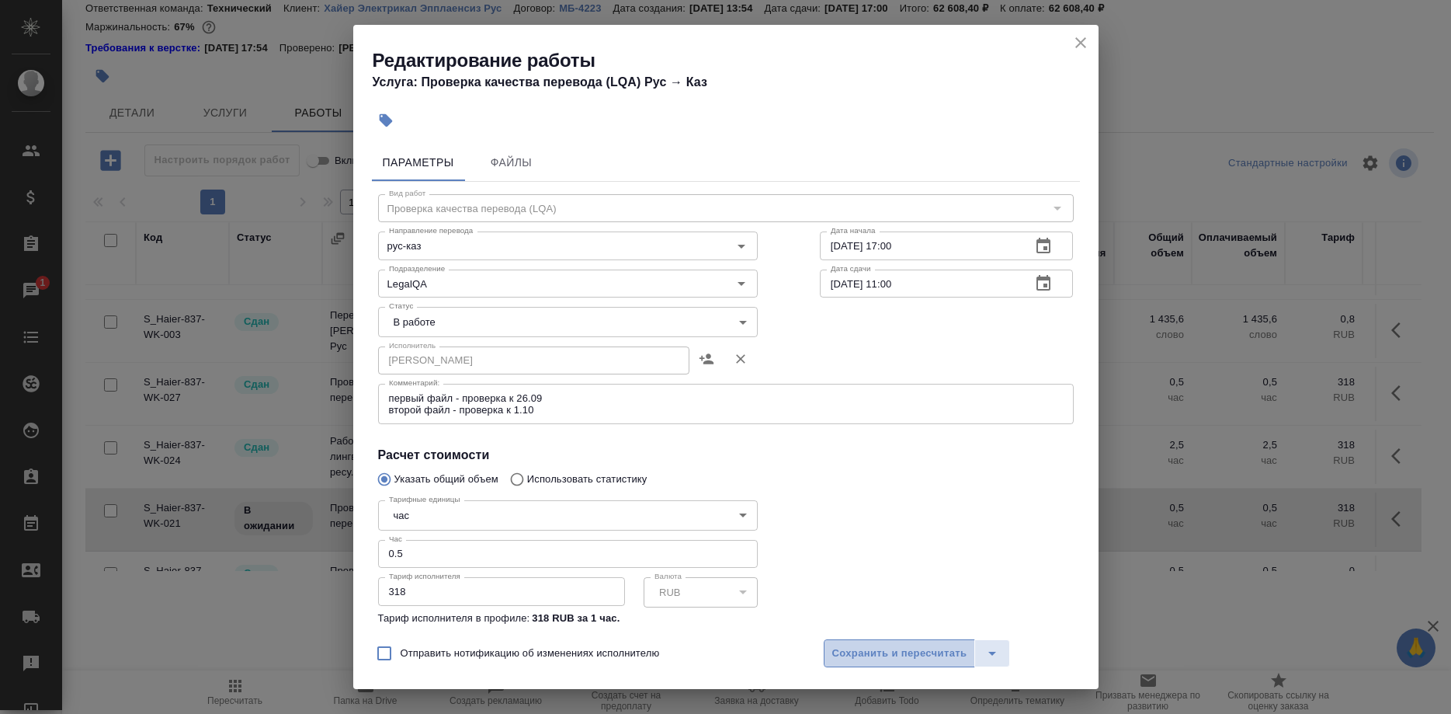
click at [869, 648] on span "Сохранить и пересчитать" at bounding box center [899, 654] width 135 height 18
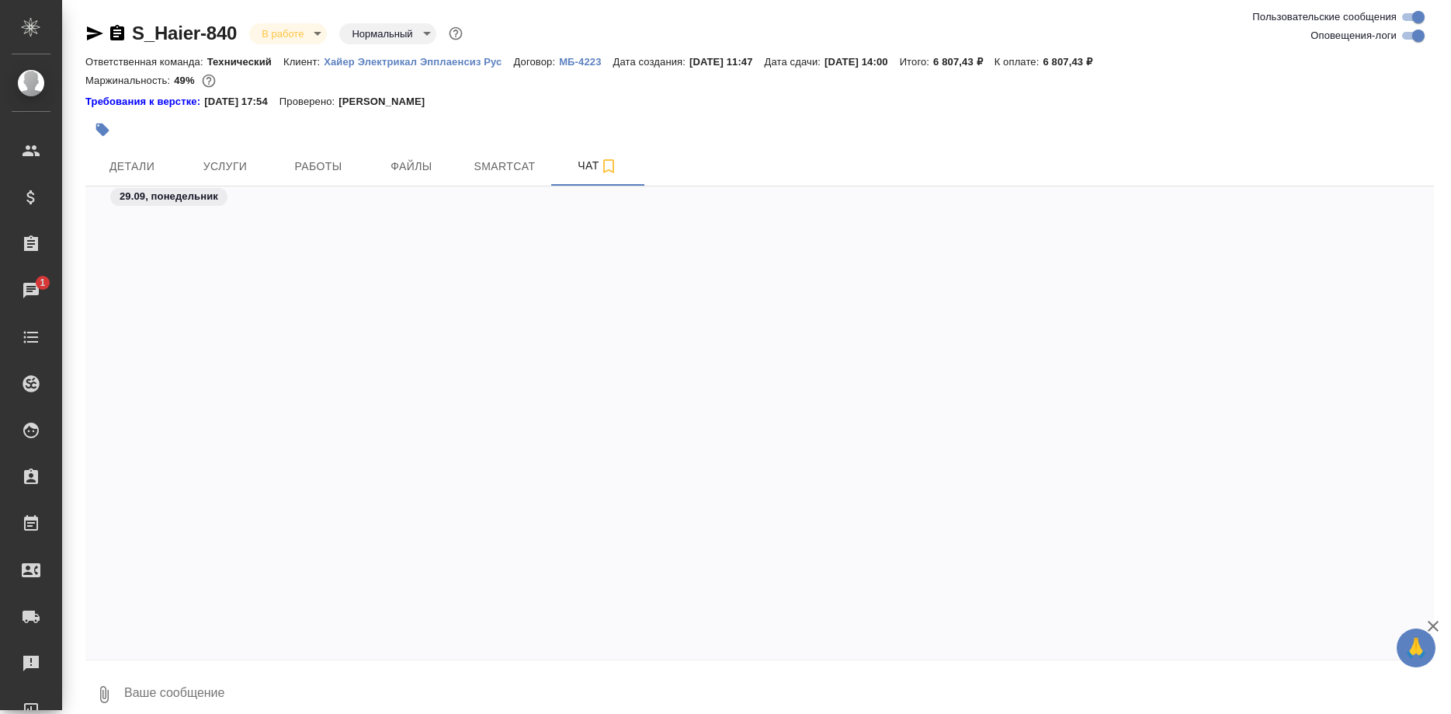
scroll to position [32463, 0]
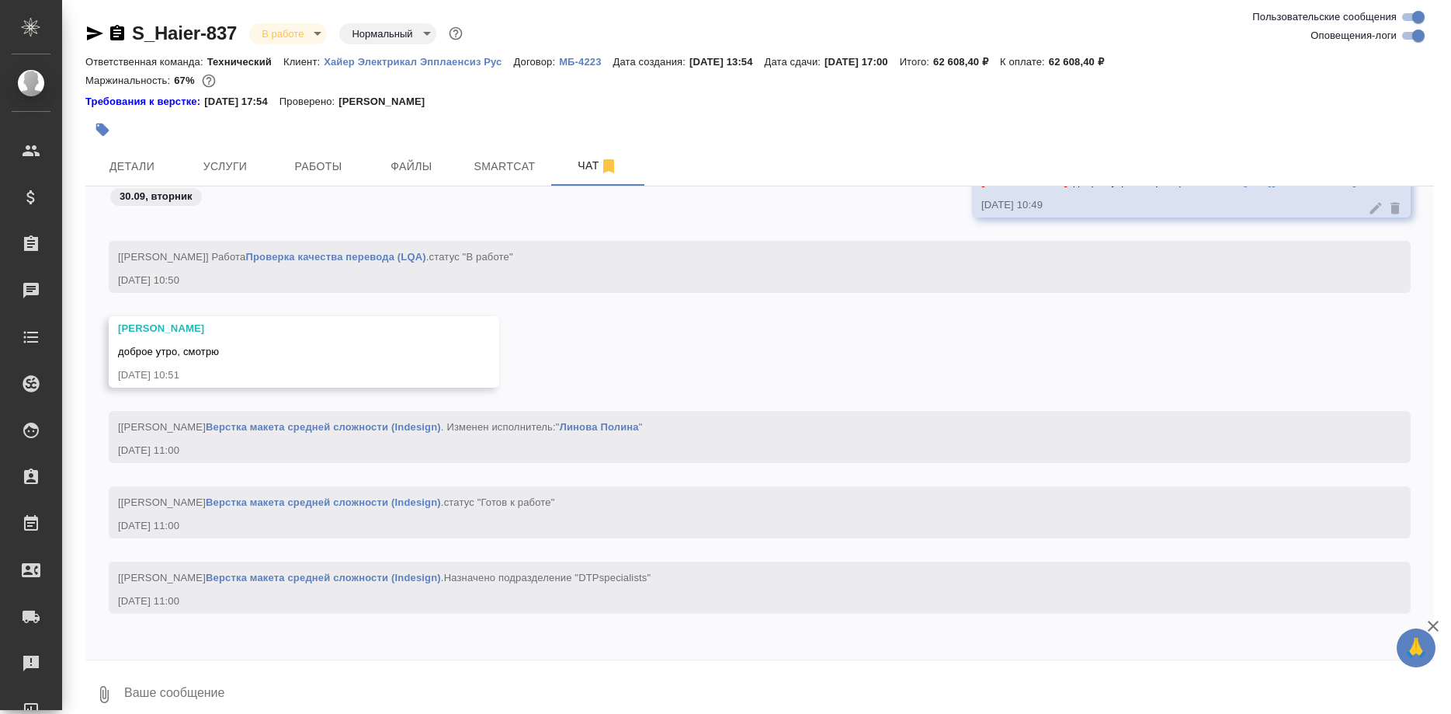
scroll to position [72554, 0]
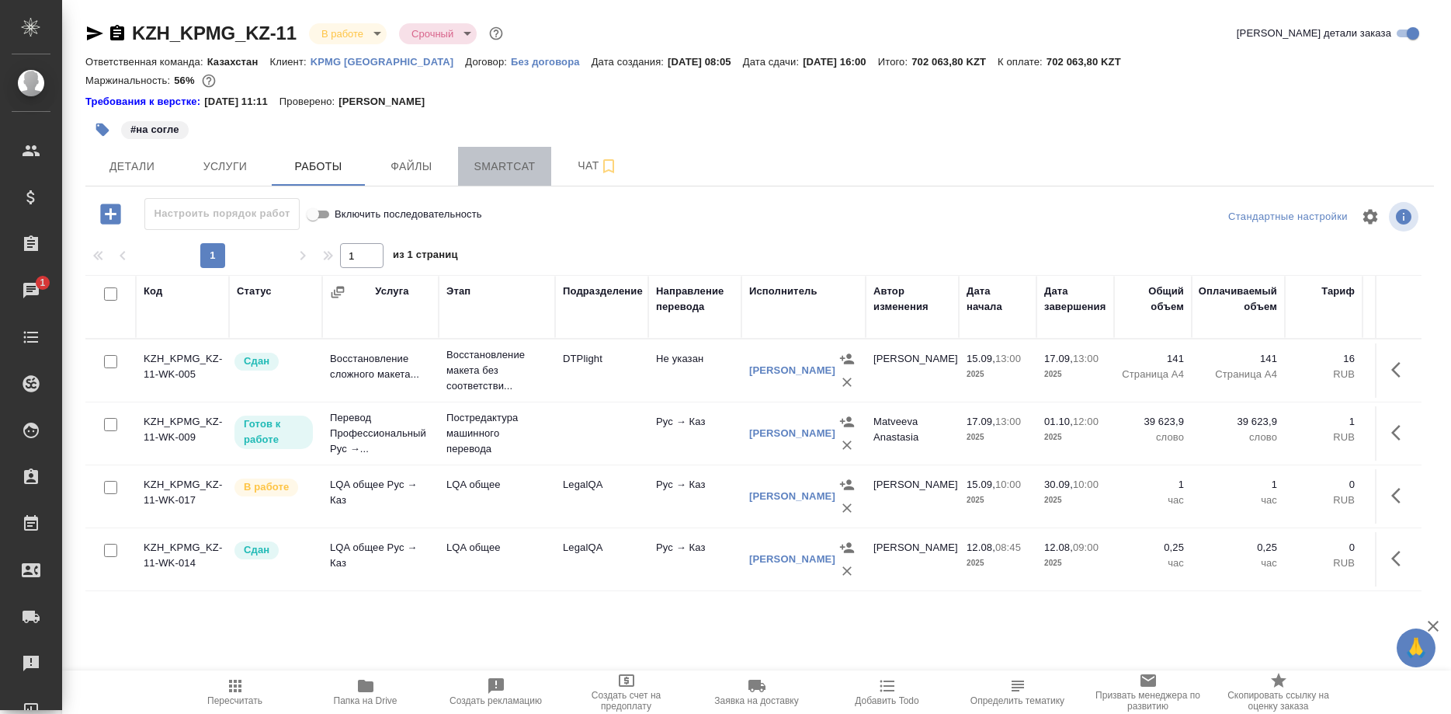
click at [506, 172] on span "Smartcat" at bounding box center [504, 166] width 75 height 19
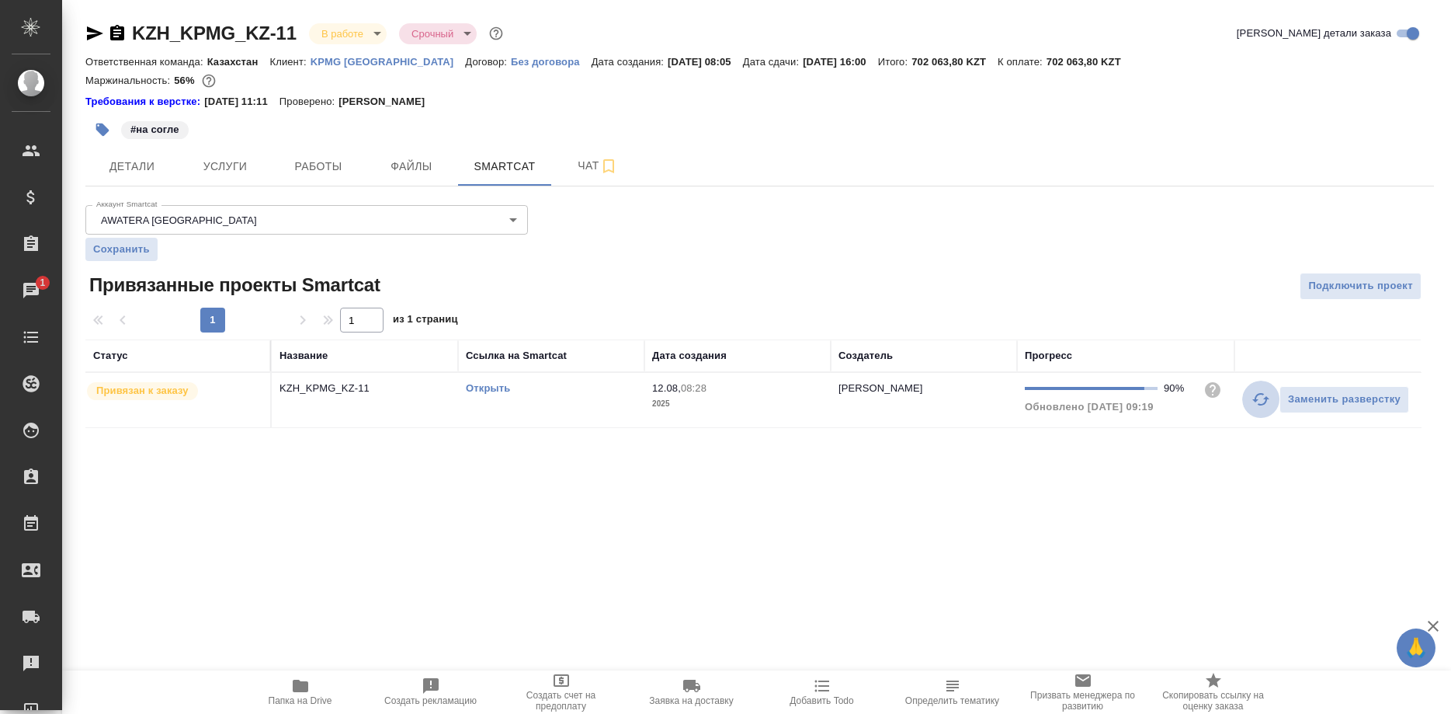
click at [1248, 400] on button "button" at bounding box center [1260, 398] width 37 height 37
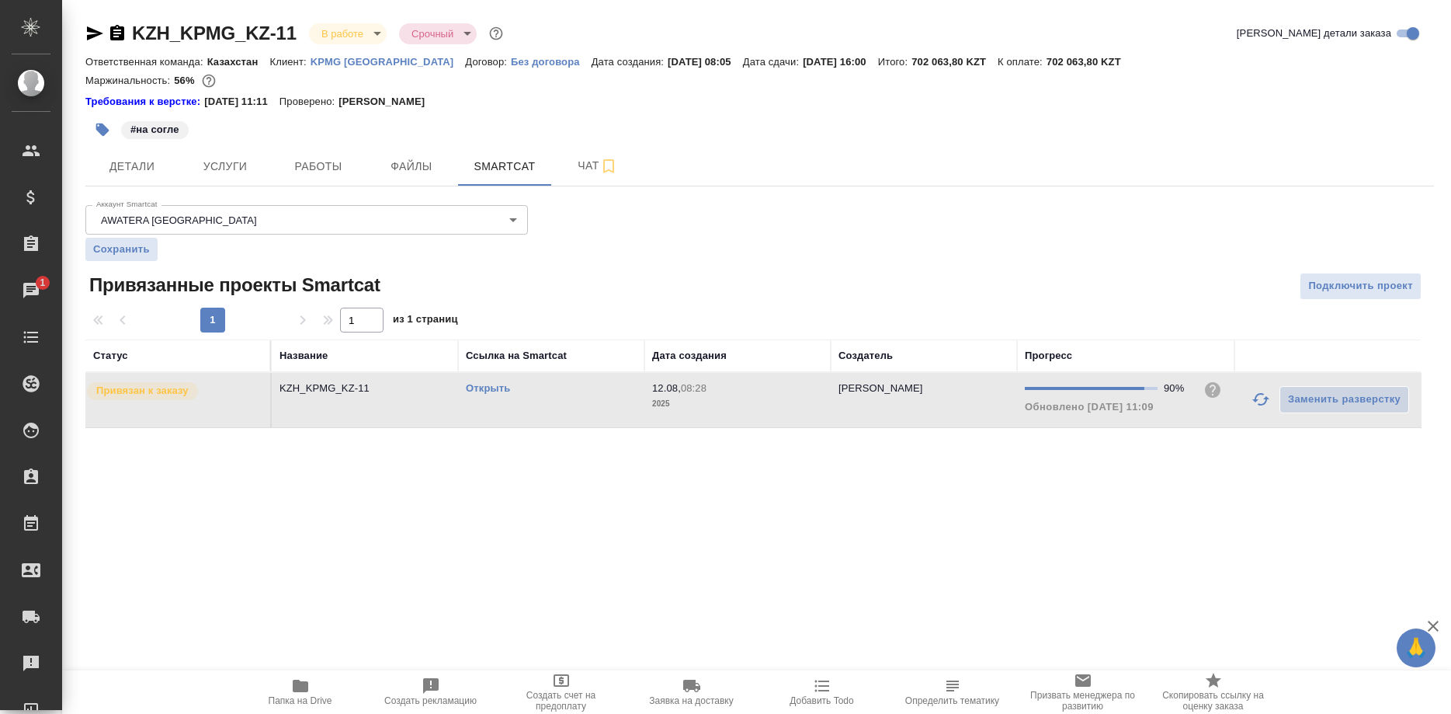
click at [492, 390] on link "Открыть" at bounding box center [488, 388] width 44 height 12
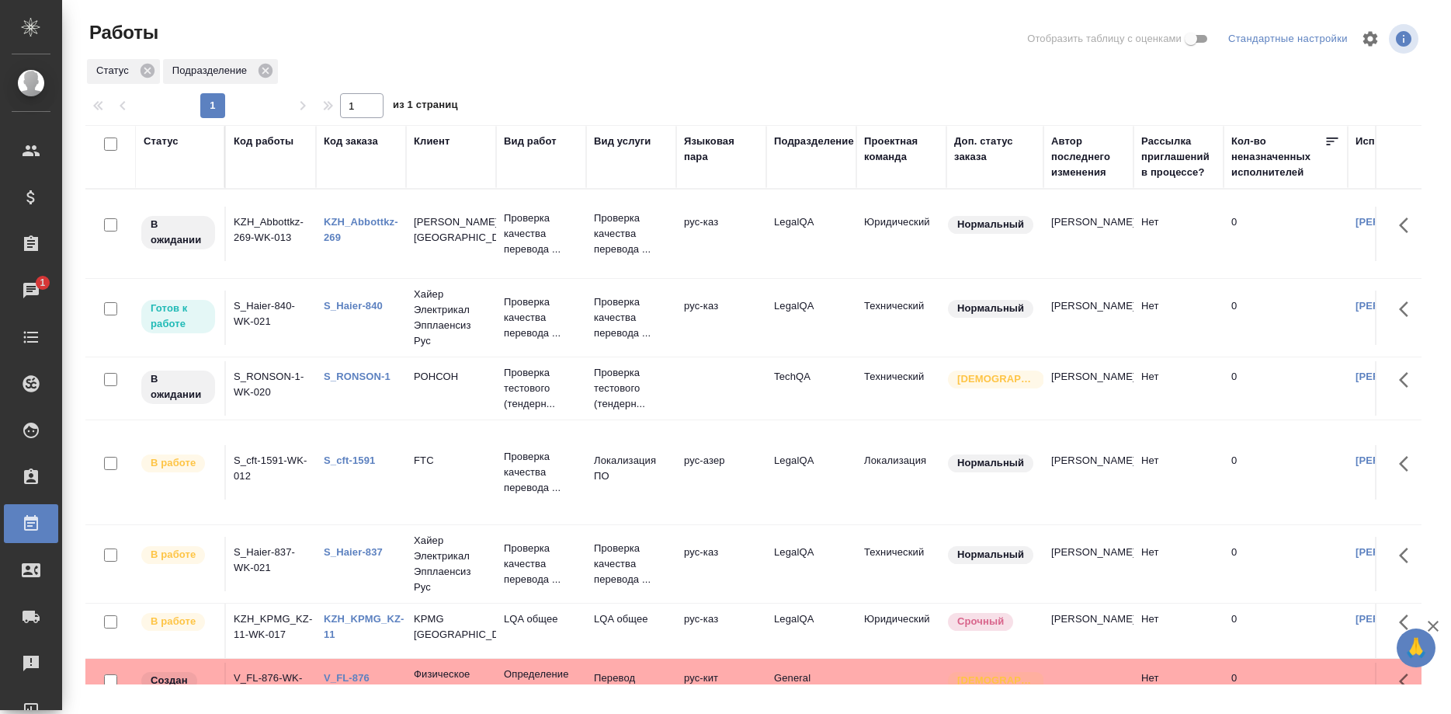
click at [355, 220] on link "KZH_Abbottkz-269" at bounding box center [361, 229] width 75 height 27
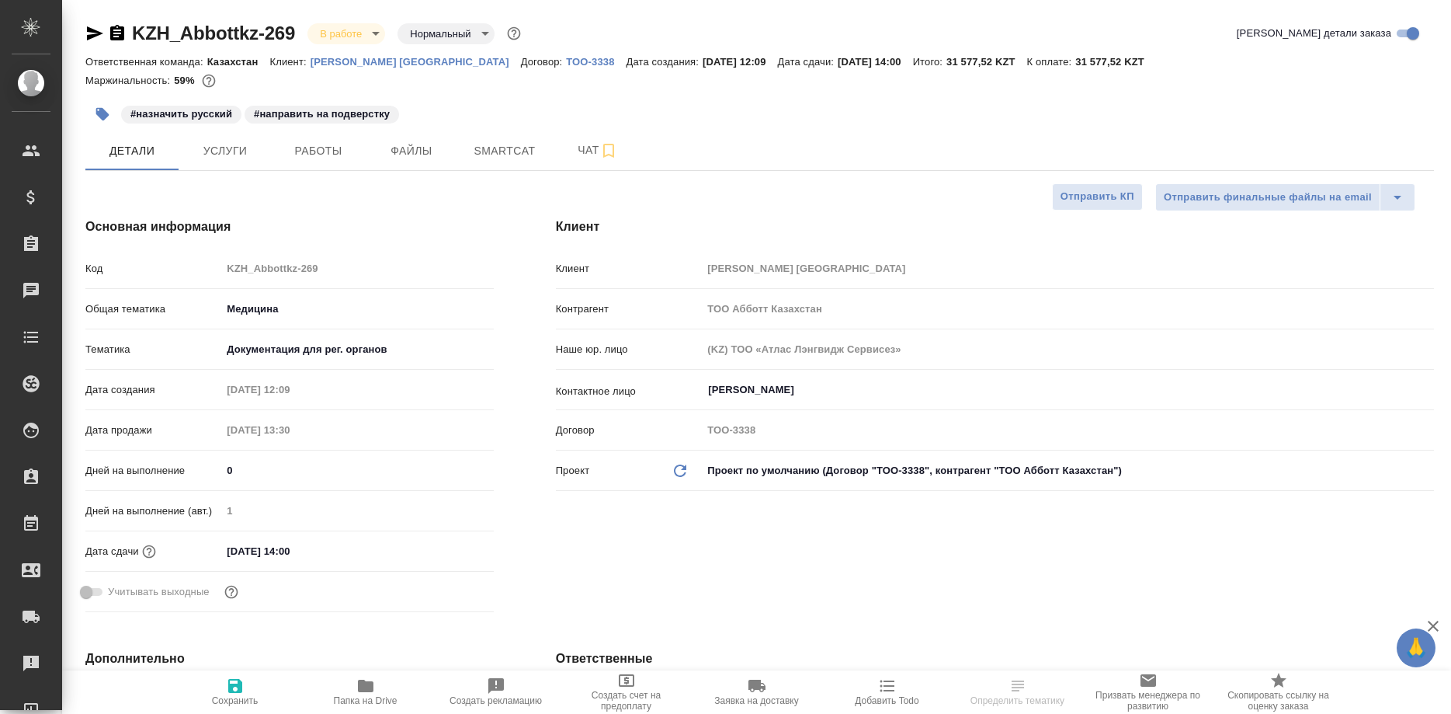
select select "RU"
click at [325, 144] on span "Работы" at bounding box center [318, 150] width 75 height 19
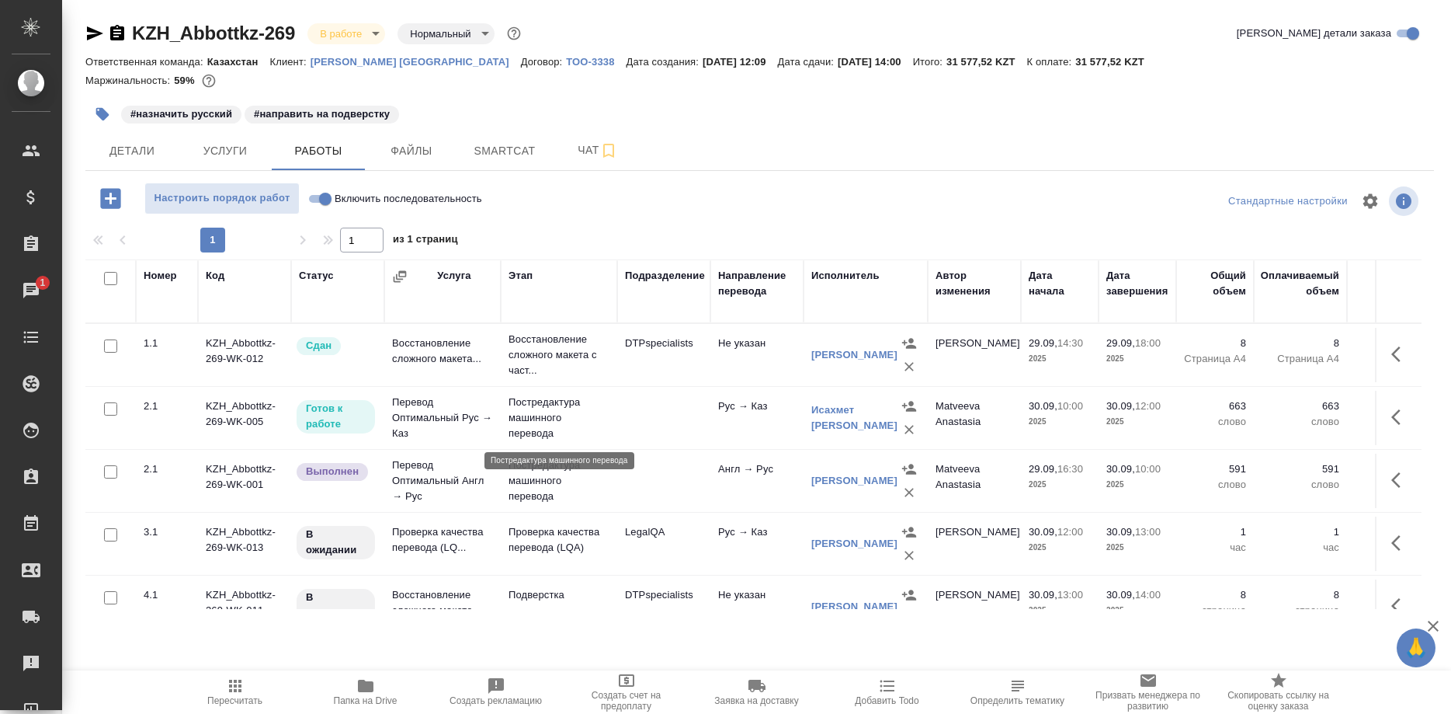
scroll to position [30, 0]
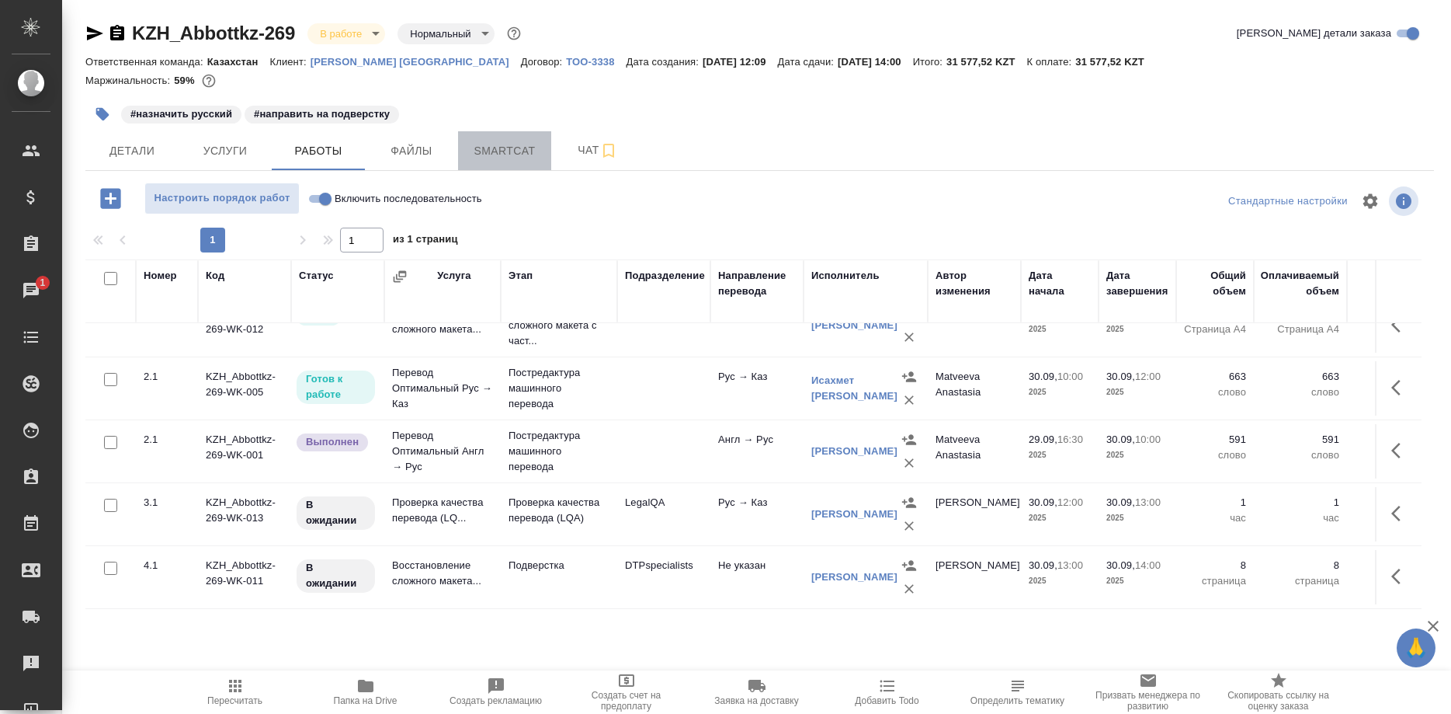
click at [510, 151] on span "Smartcat" at bounding box center [504, 150] width 75 height 19
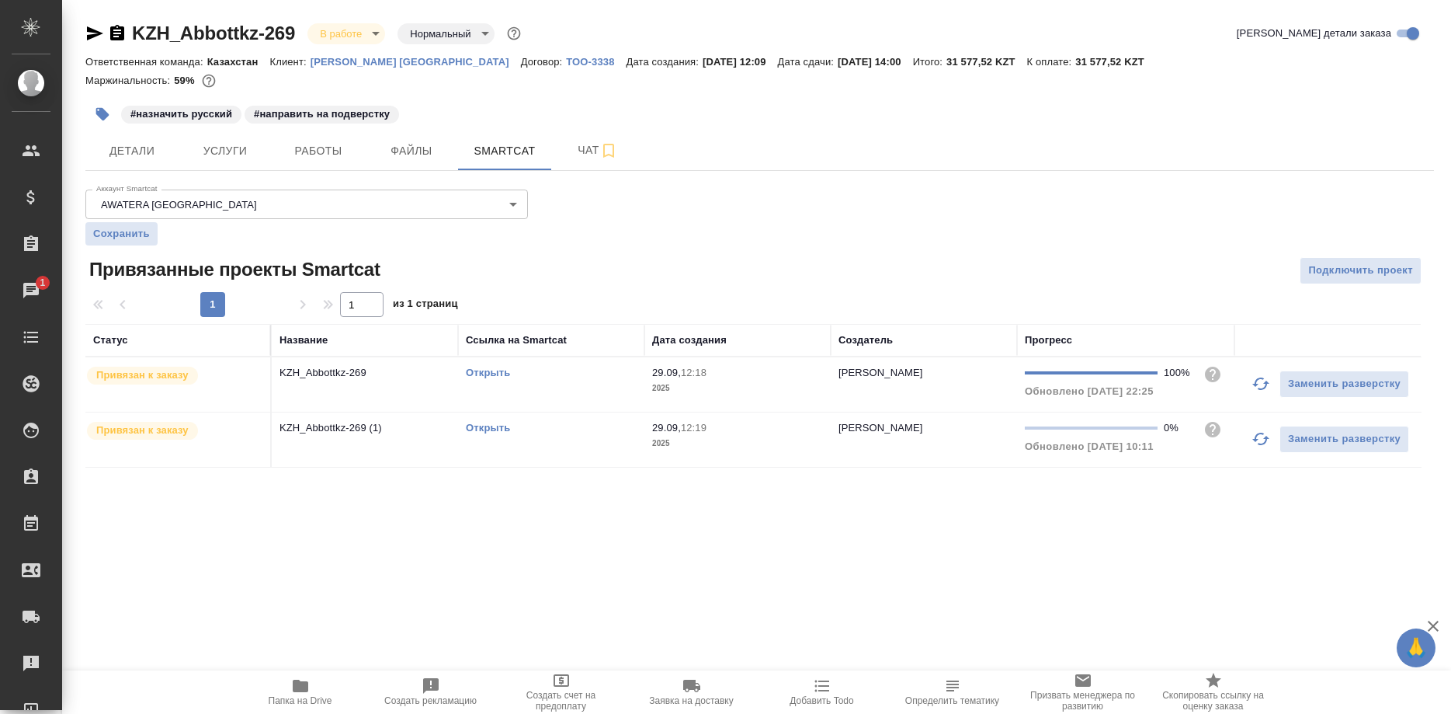
click at [492, 431] on link "Открыть" at bounding box center [488, 428] width 44 height 12
click at [316, 157] on span "Работы" at bounding box center [318, 150] width 75 height 19
